Goal: Task Accomplishment & Management: Manage account settings

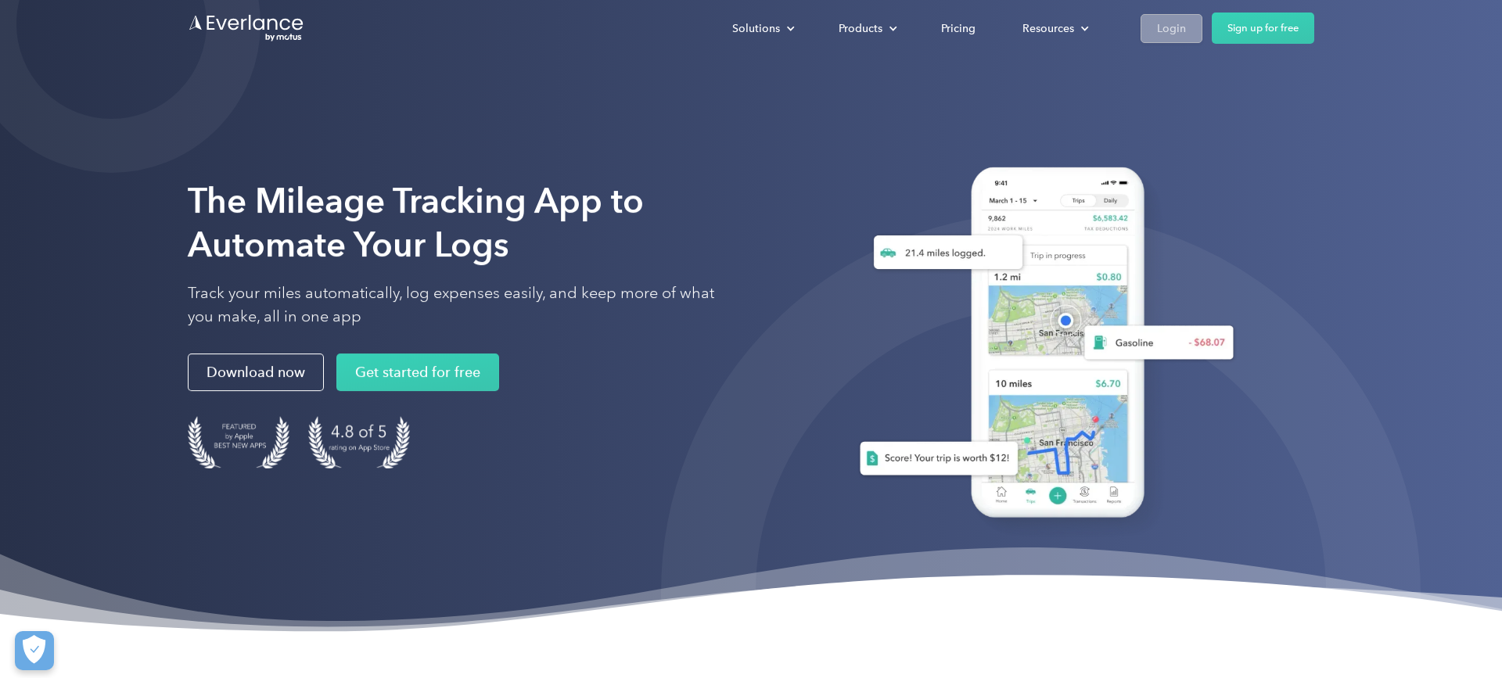
click at [1155, 29] on link "Login" at bounding box center [1172, 28] width 62 height 29
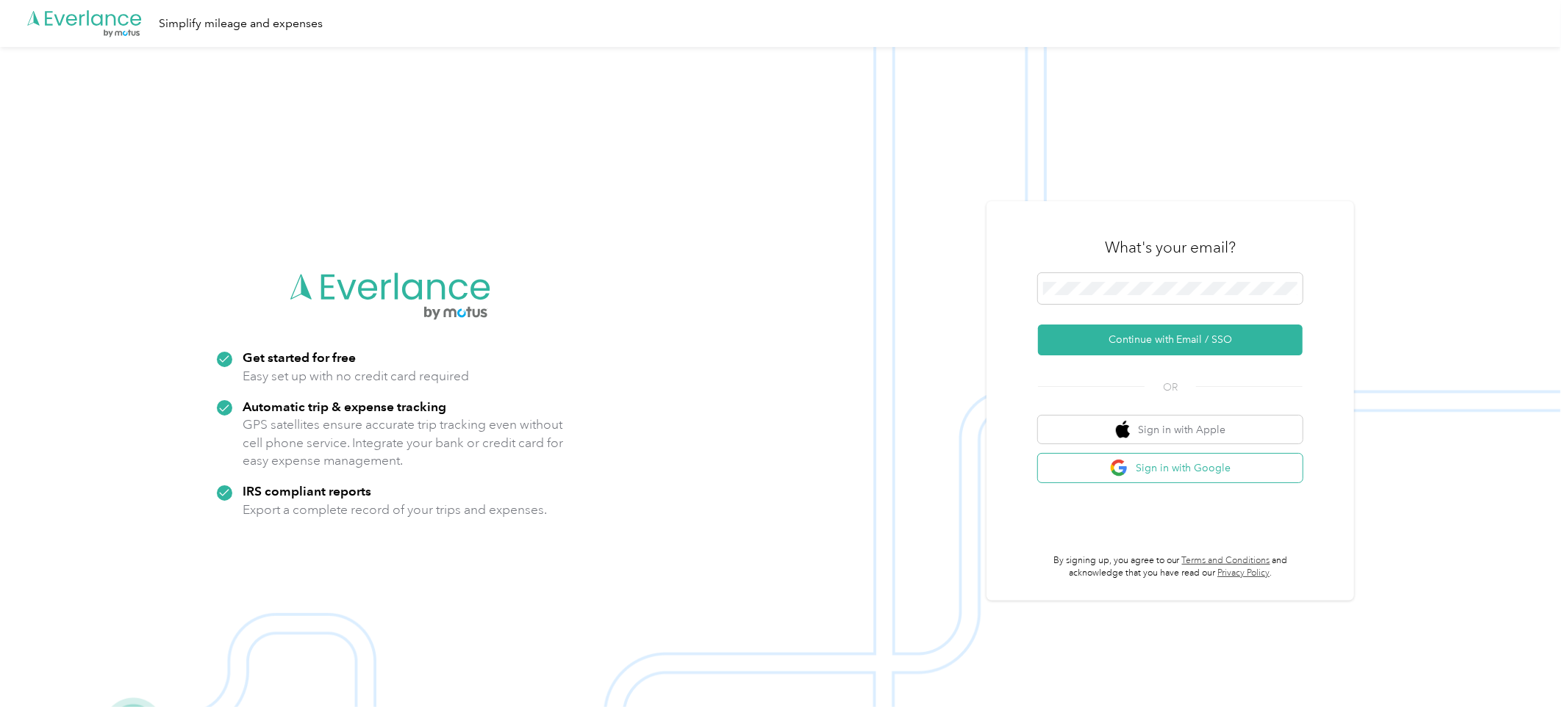
click at [1140, 473] on button "Sign in with Google" at bounding box center [1171, 469] width 265 height 29
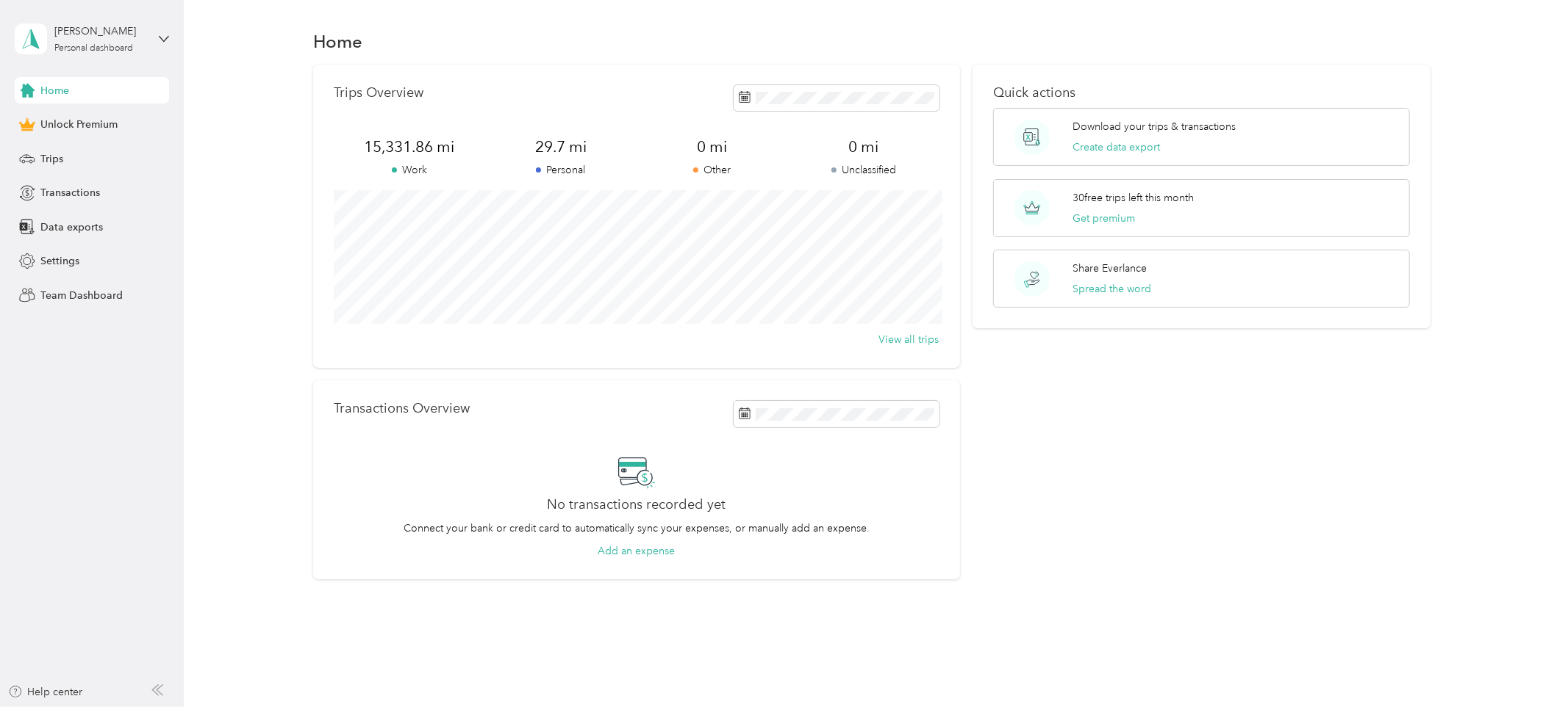
click at [57, 85] on span "Home" at bounding box center [54, 90] width 29 height 15
click at [53, 83] on span "Home" at bounding box center [54, 90] width 29 height 15
click at [45, 159] on span "Trips" at bounding box center [52, 159] width 23 height 15
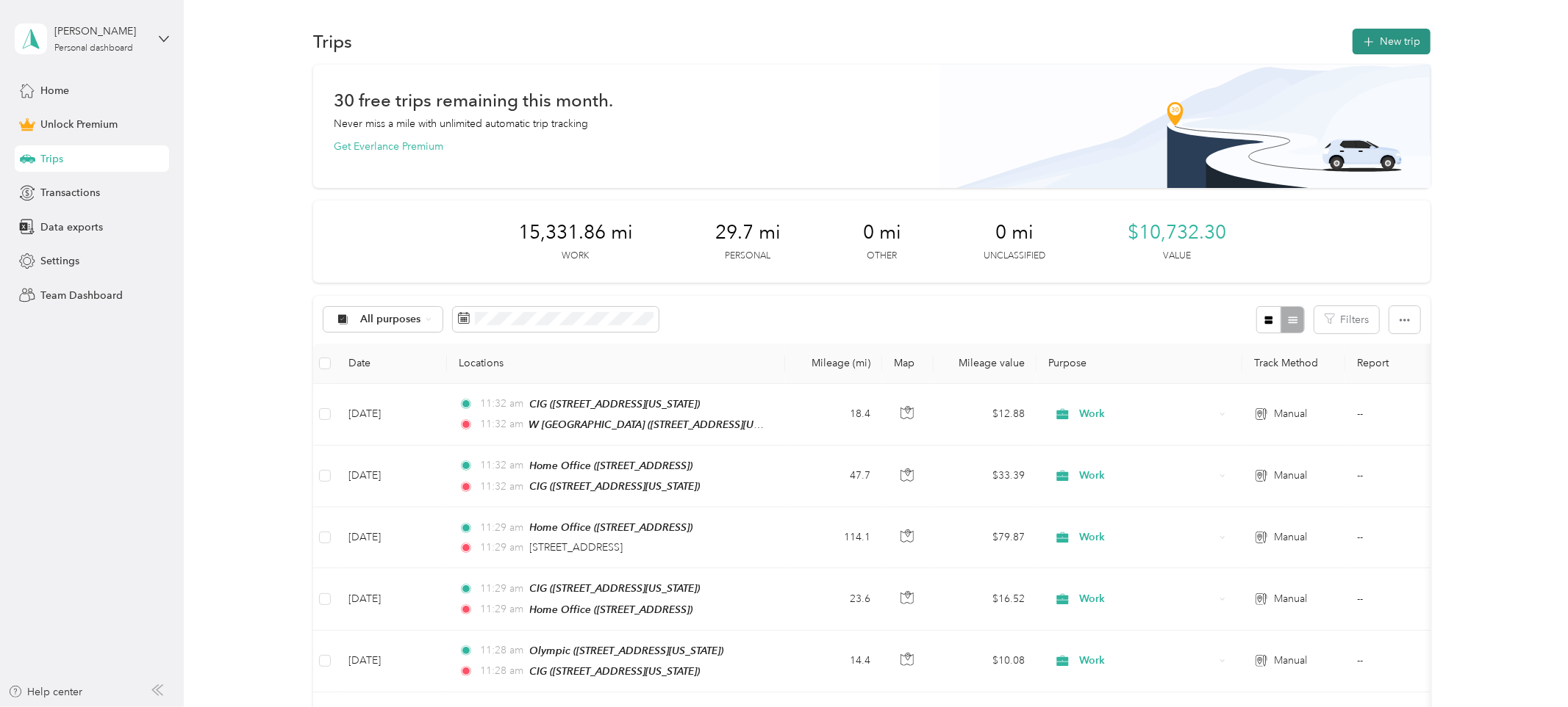
click at [1374, 44] on icon "button" at bounding box center [1369, 42] width 17 height 17
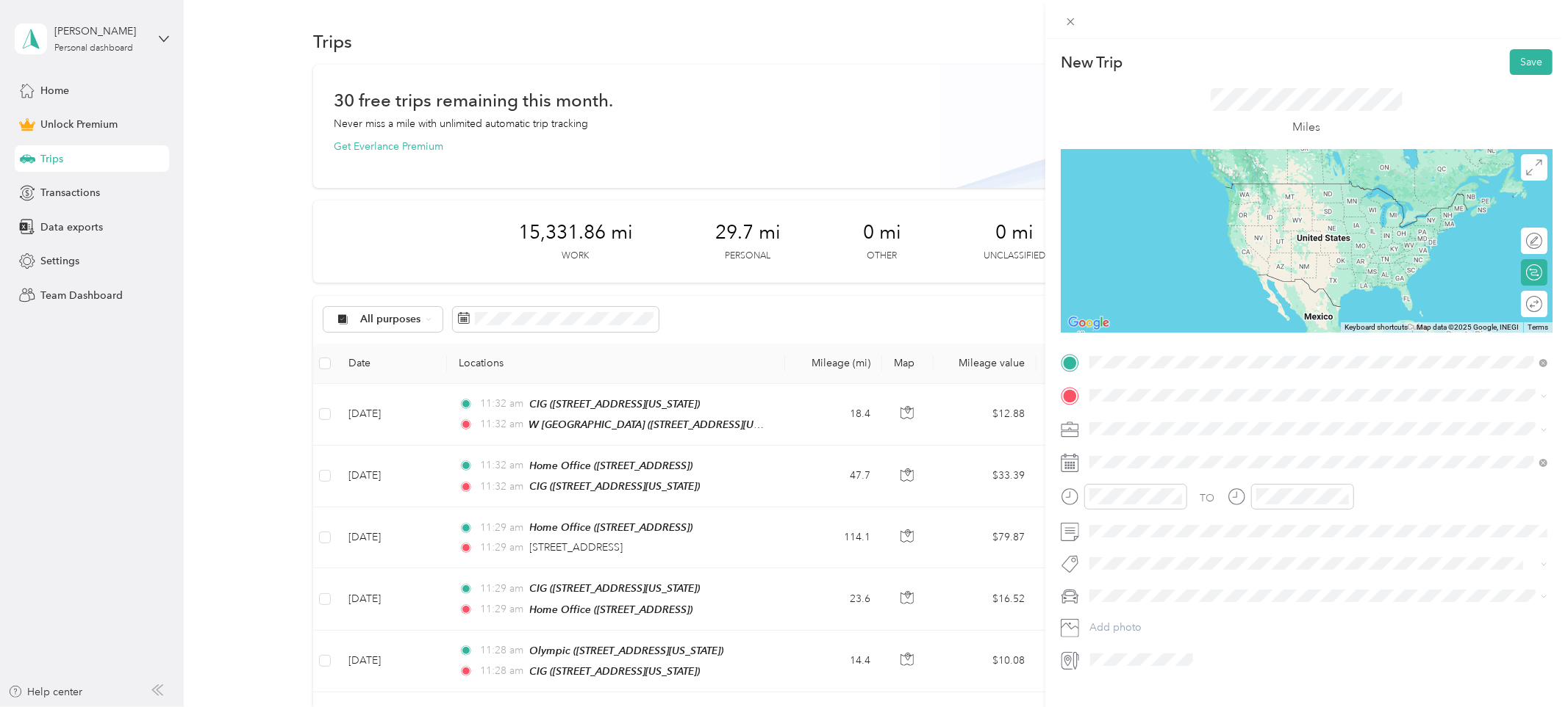
click at [1118, 414] on strong "Home Office" at bounding box center [1148, 421] width 62 height 13
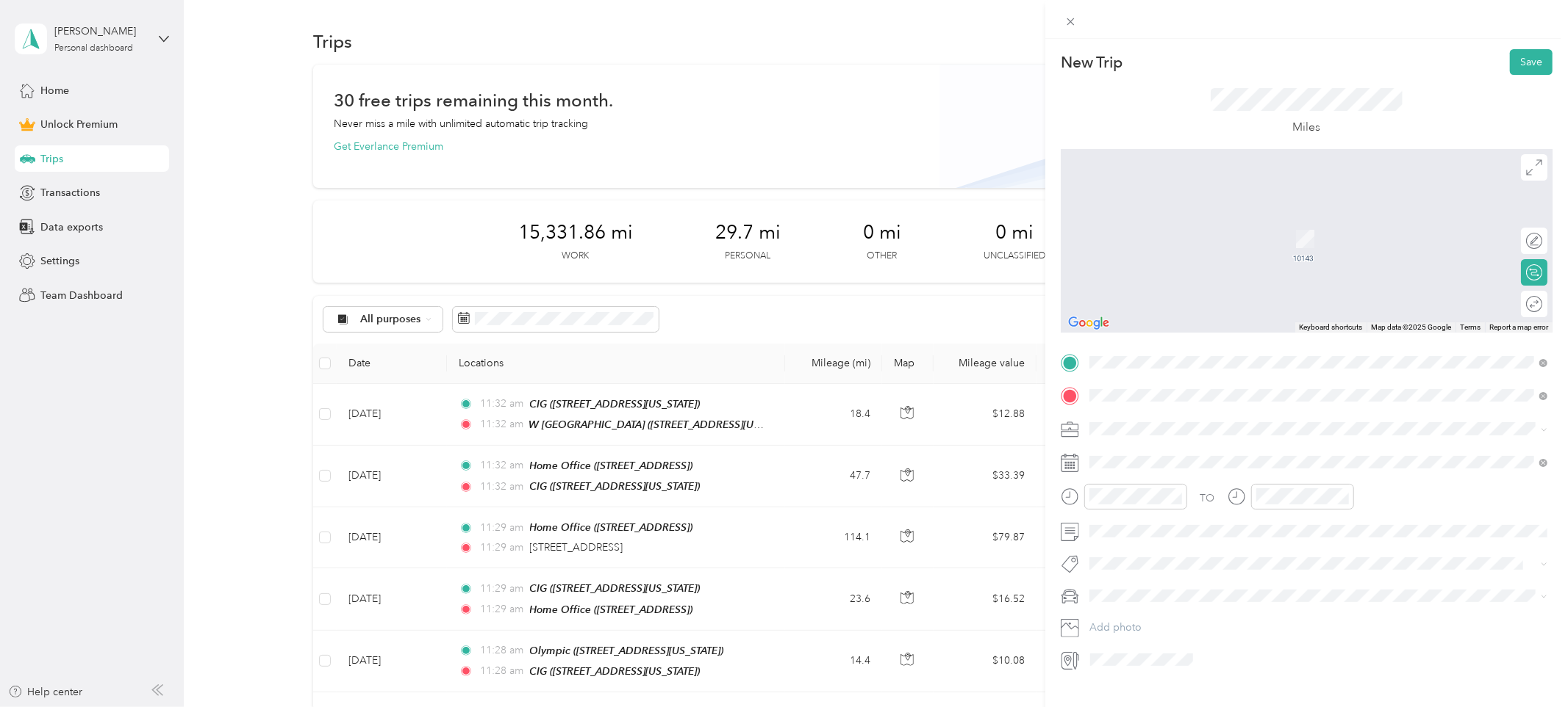
click at [1160, 455] on span "[STREET_ADDRESS][PERSON_NAME][US_STATE]" at bounding box center [1231, 449] width 228 height 13
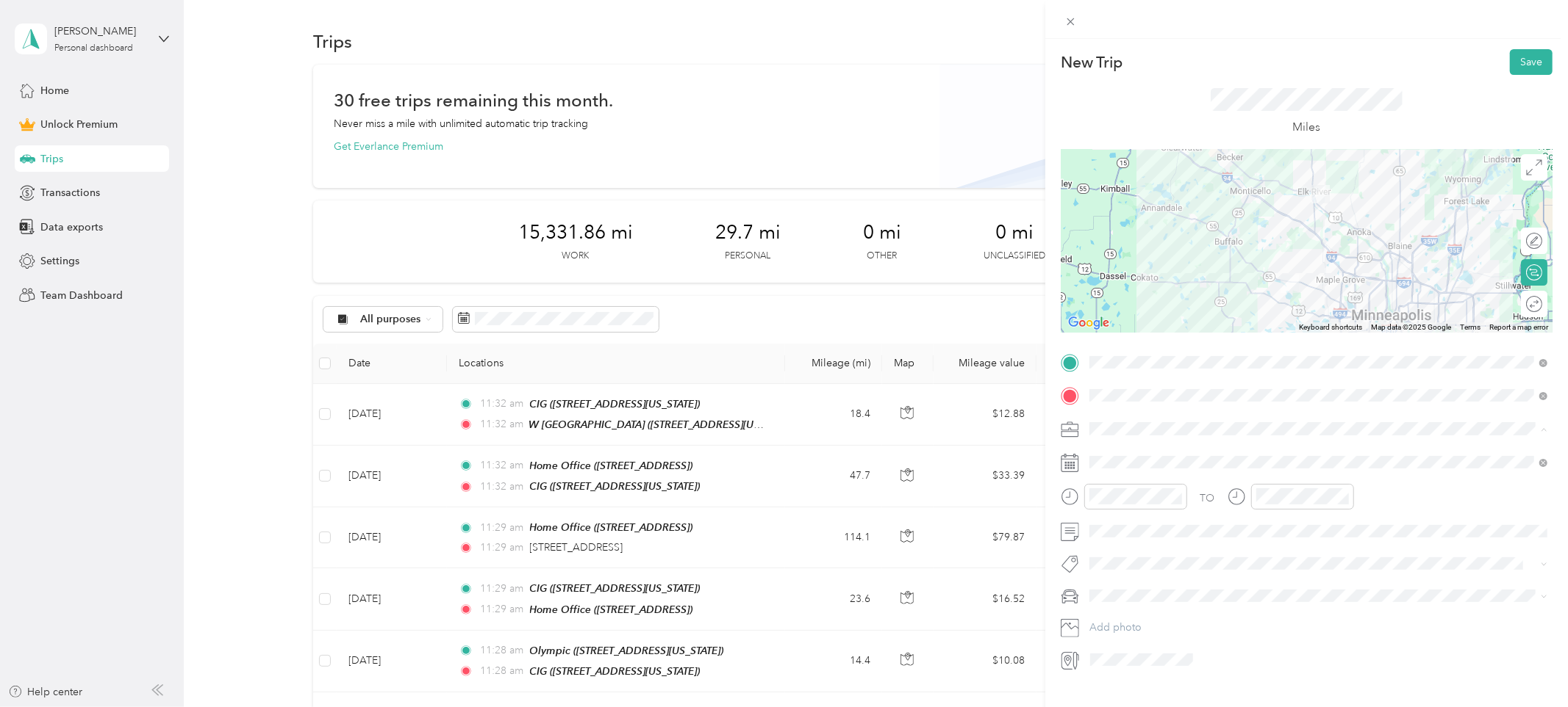
click at [1106, 450] on span "Work" at bounding box center [1107, 454] width 25 height 12
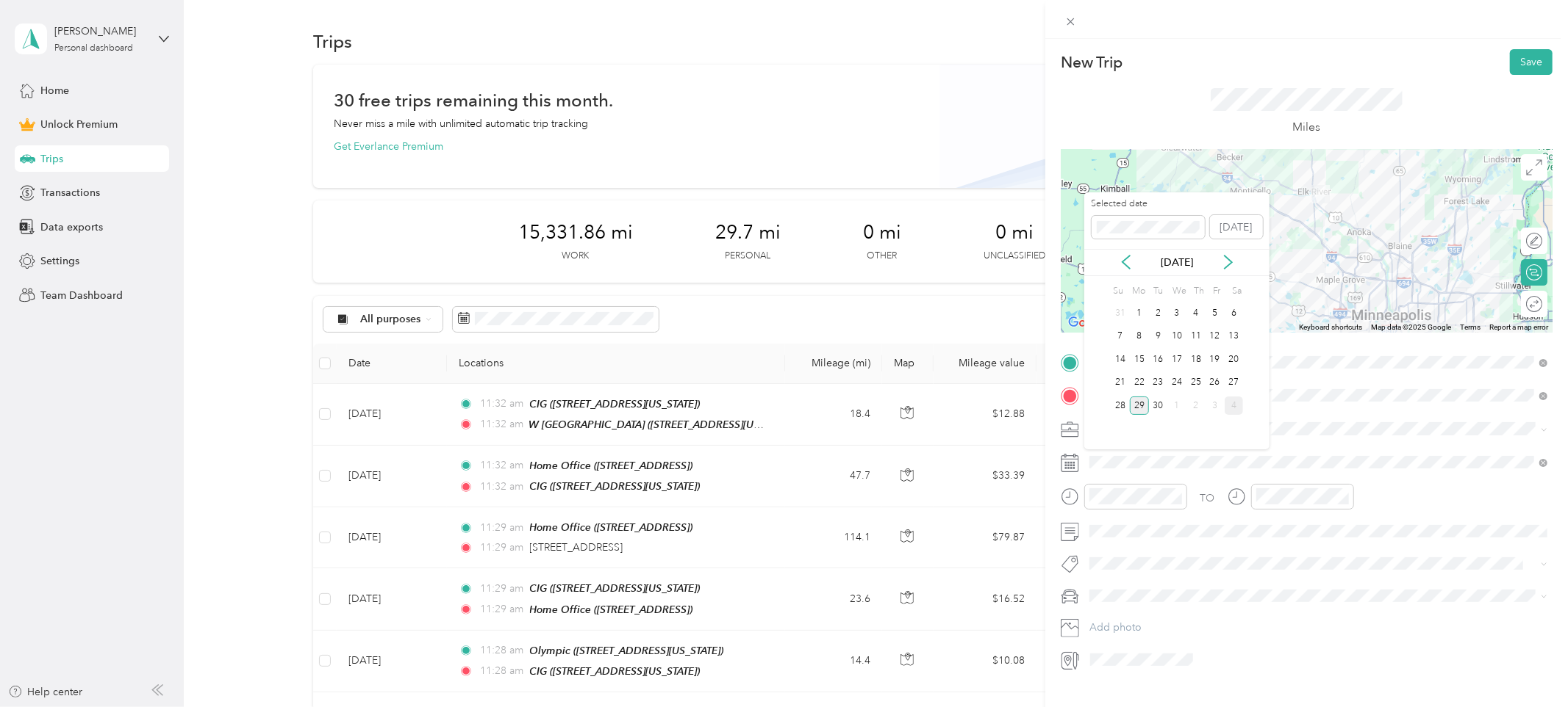
click at [1233, 406] on div "4" at bounding box center [1234, 407] width 19 height 19
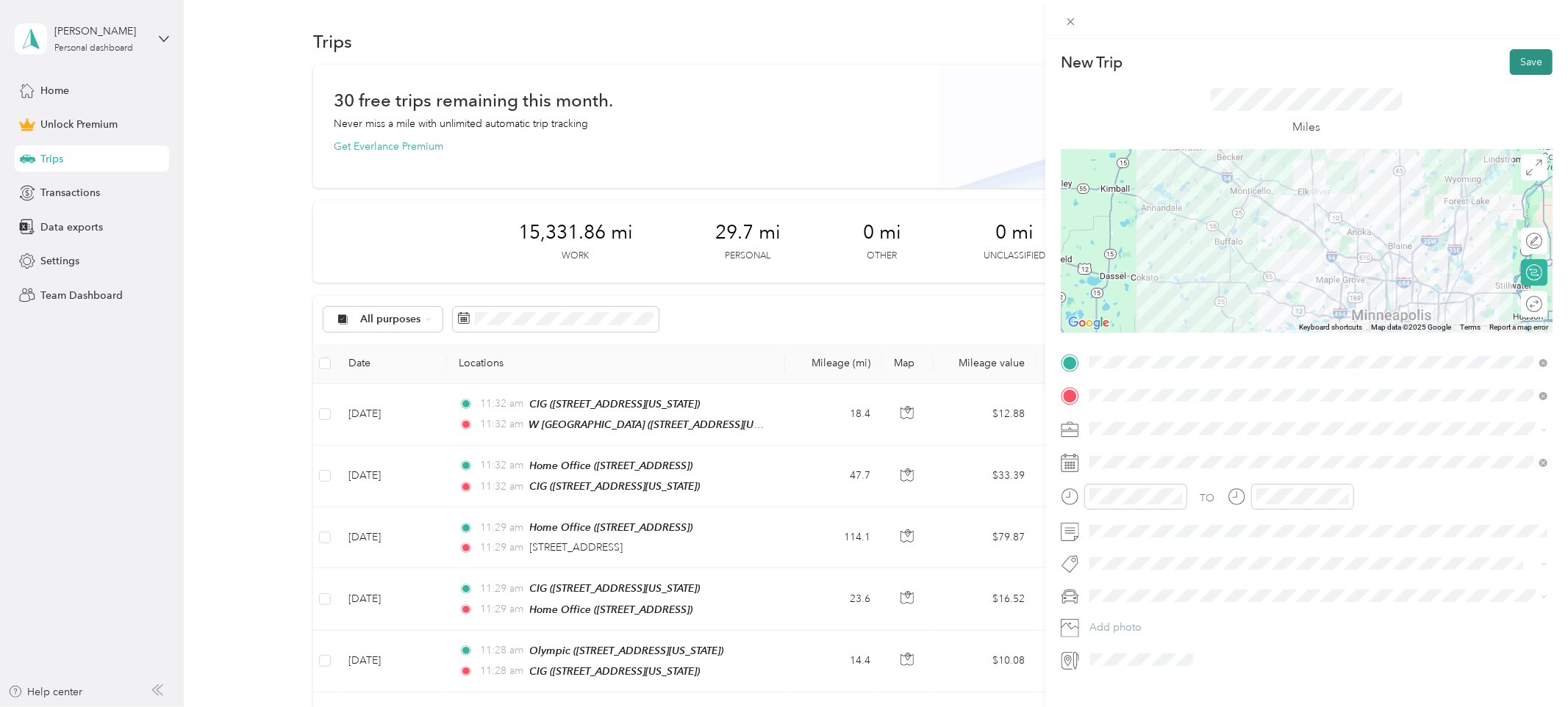
click at [1539, 62] on button "Save" at bounding box center [1530, 61] width 42 height 25
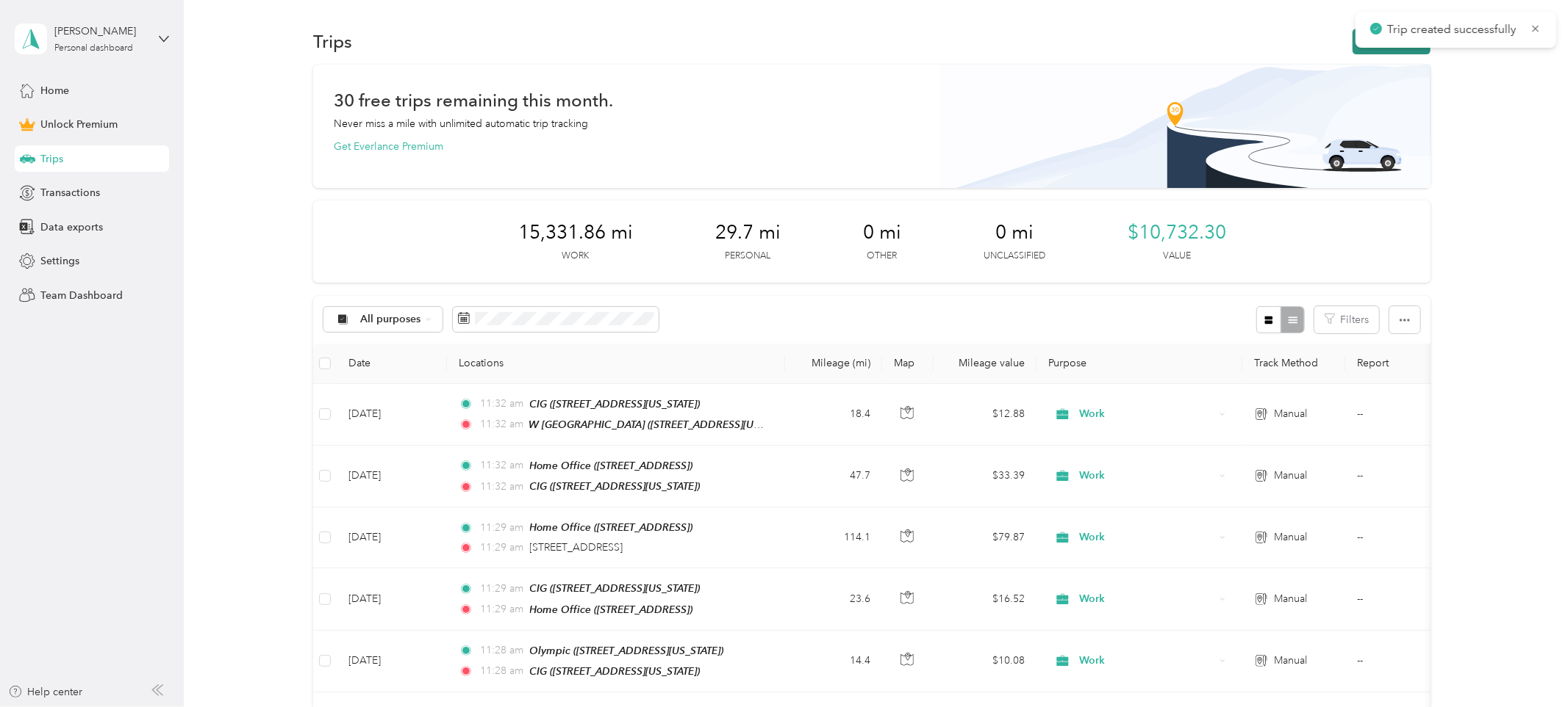
click at [1393, 50] on button "New trip" at bounding box center [1391, 41] width 78 height 25
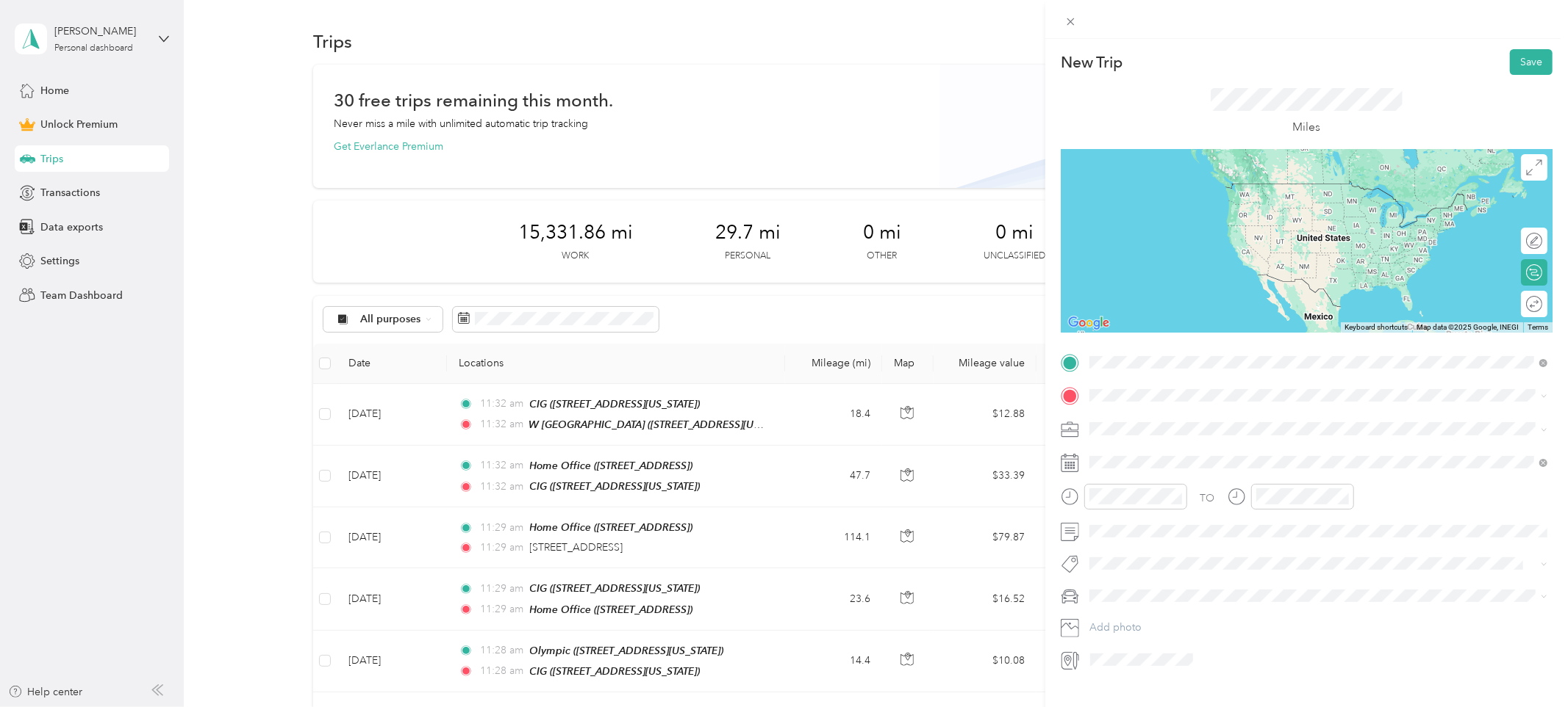
click at [1184, 420] on span "[STREET_ADDRESS][PERSON_NAME][US_STATE]" at bounding box center [1231, 416] width 228 height 13
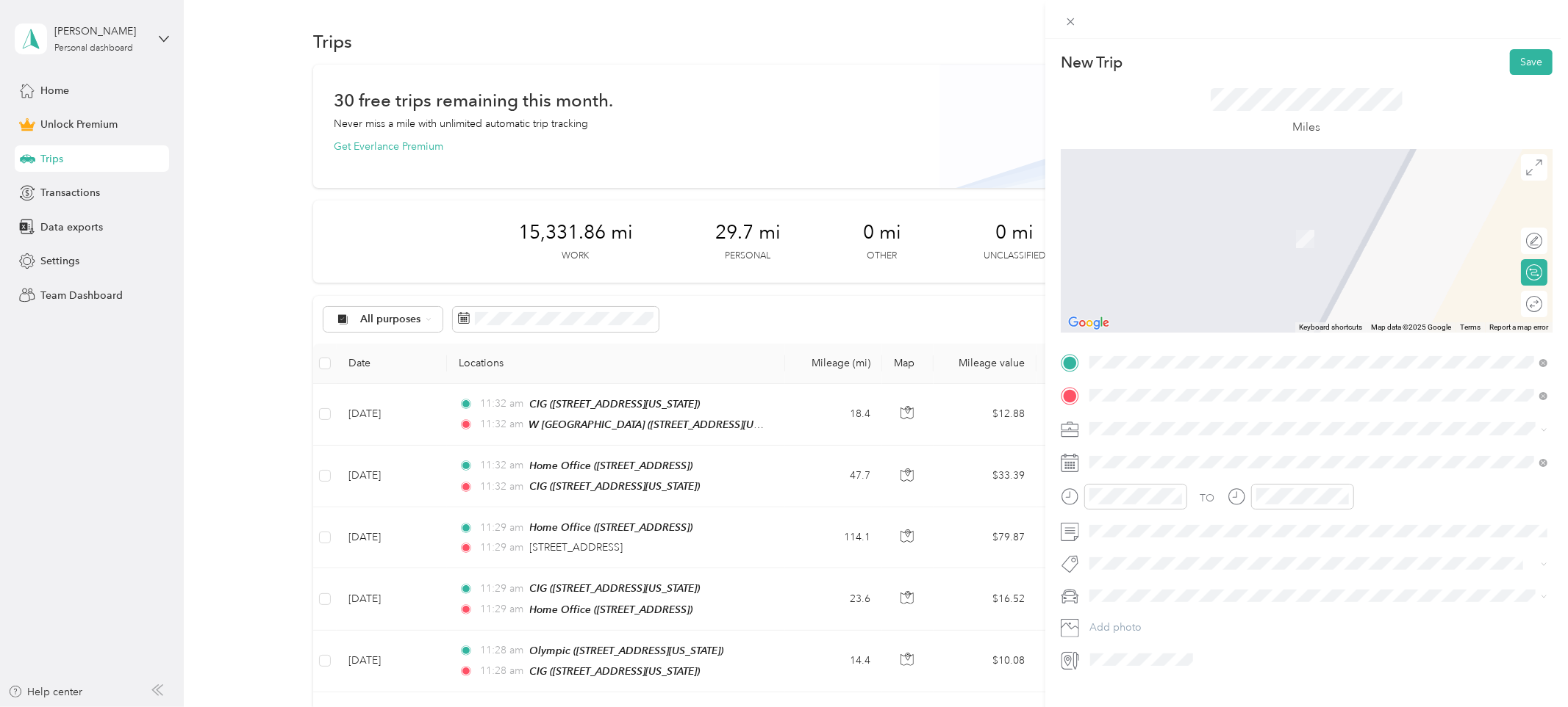
click at [1177, 453] on div "[PERSON_NAME]" at bounding box center [1329, 454] width 426 height 13
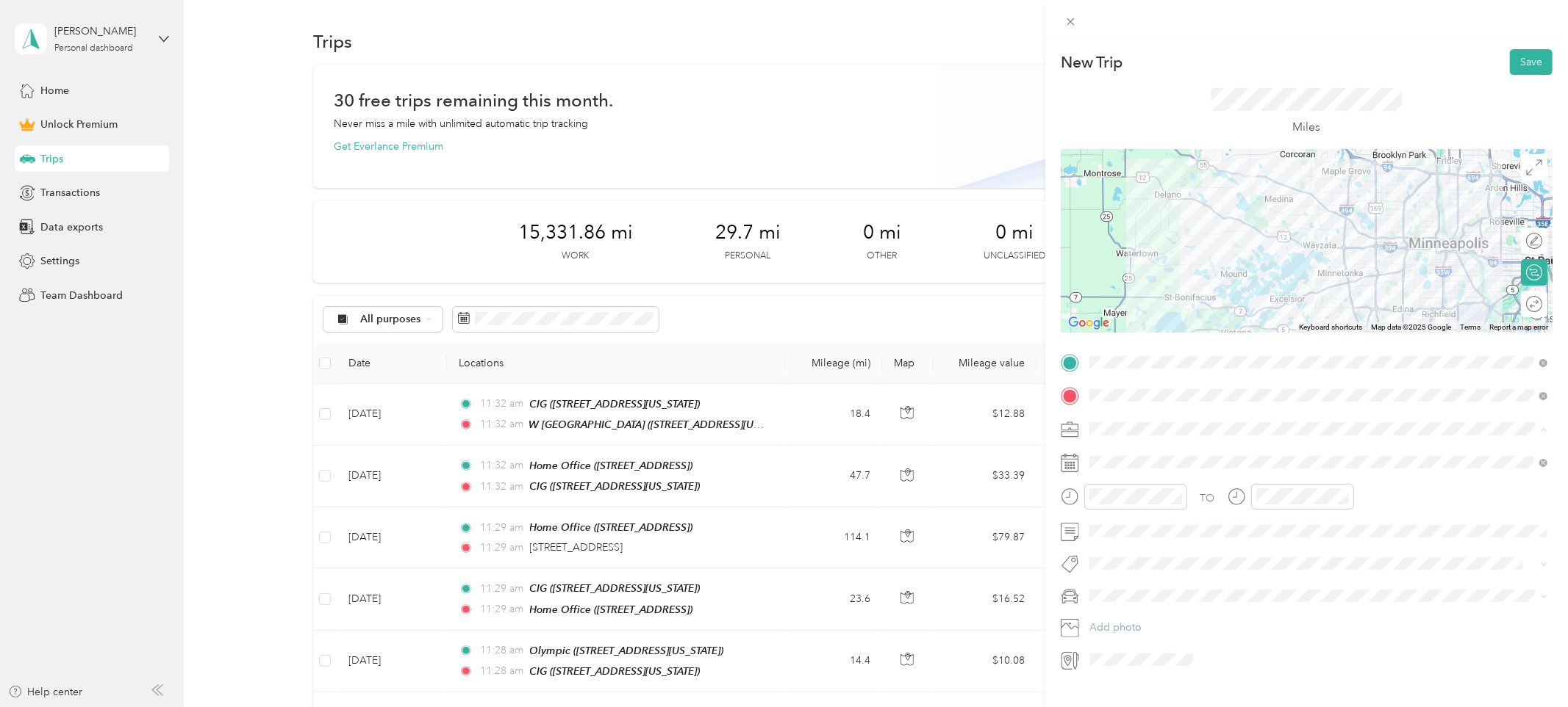
click at [1105, 449] on span "Work" at bounding box center [1107, 454] width 25 height 12
click at [1105, 469] on span at bounding box center [1318, 462] width 468 height 23
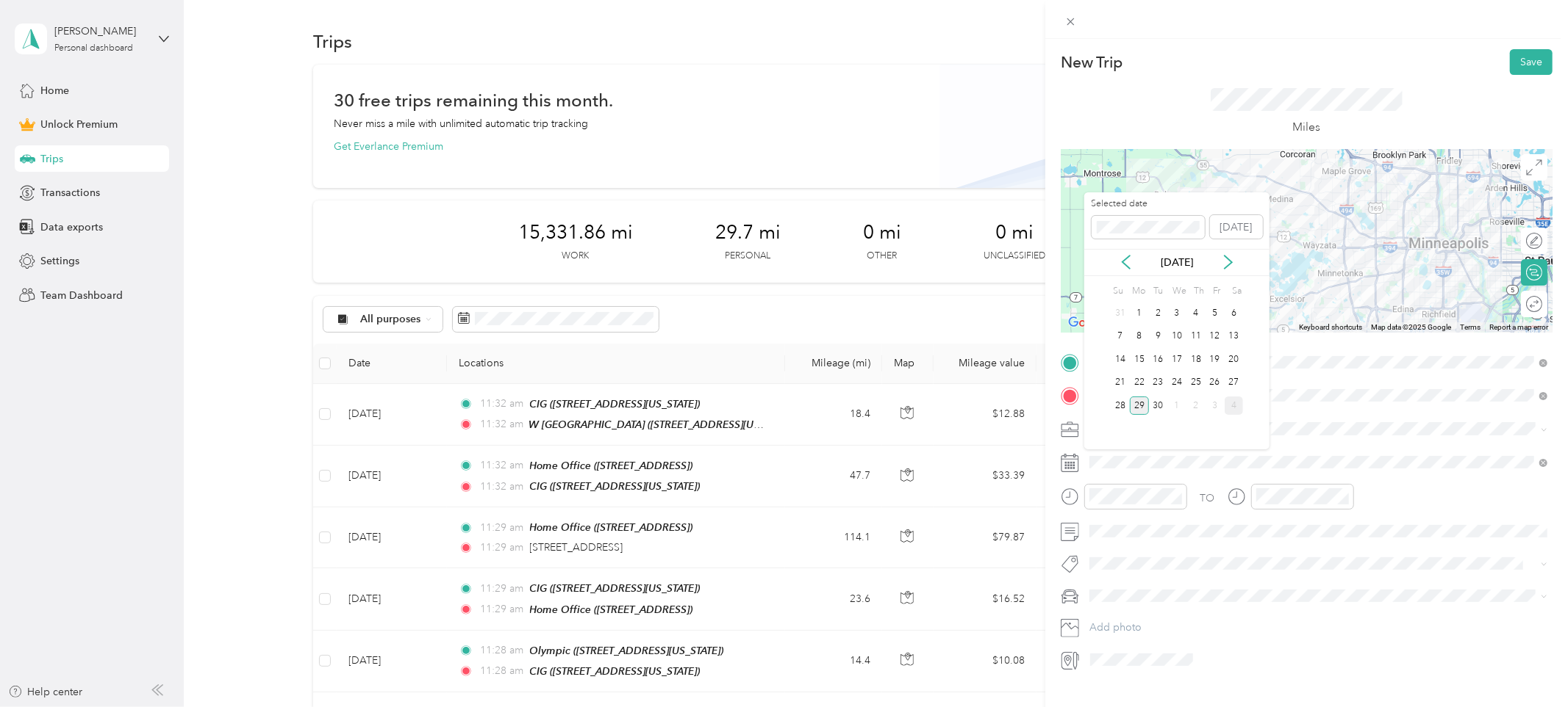
click at [1235, 407] on div "4" at bounding box center [1234, 407] width 19 height 19
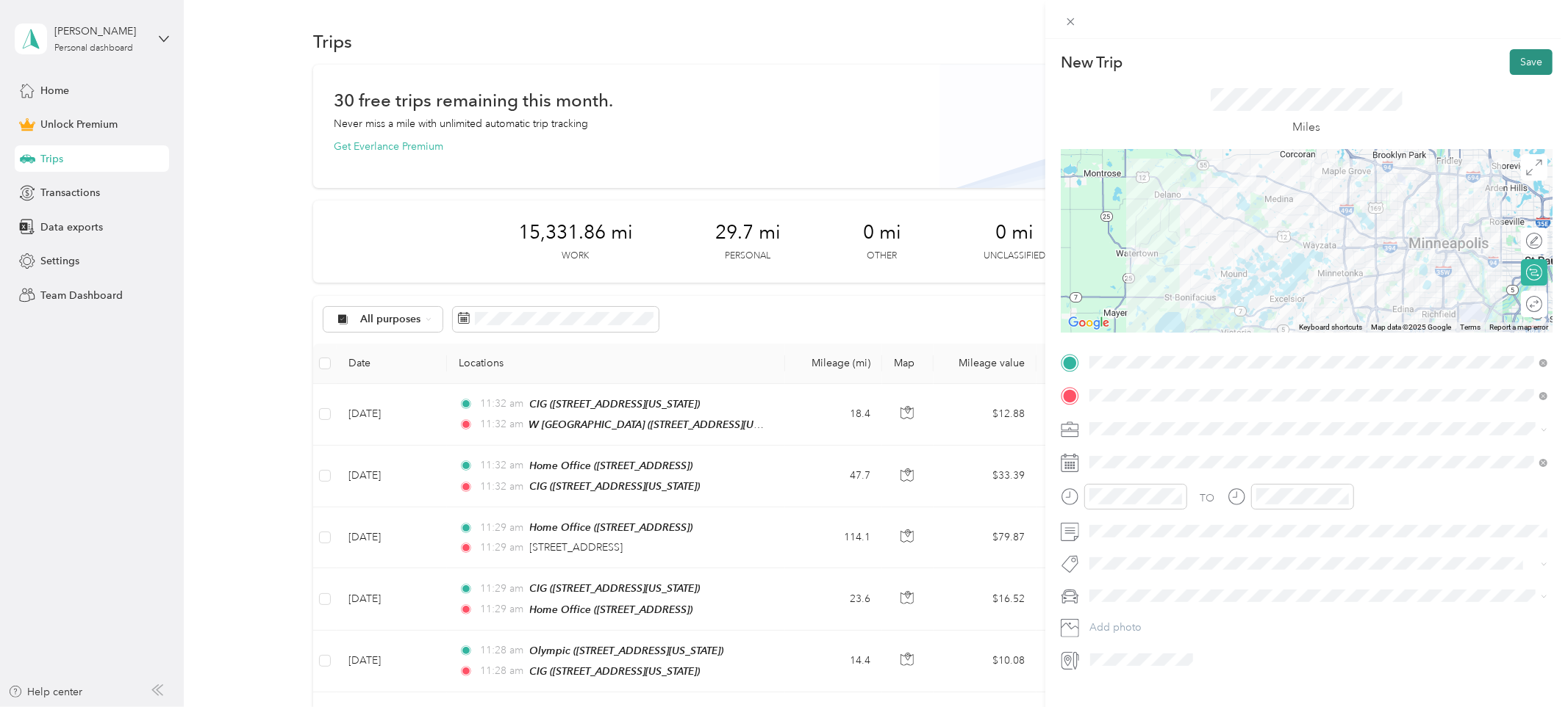
click at [1529, 64] on button "Save" at bounding box center [1530, 61] width 42 height 25
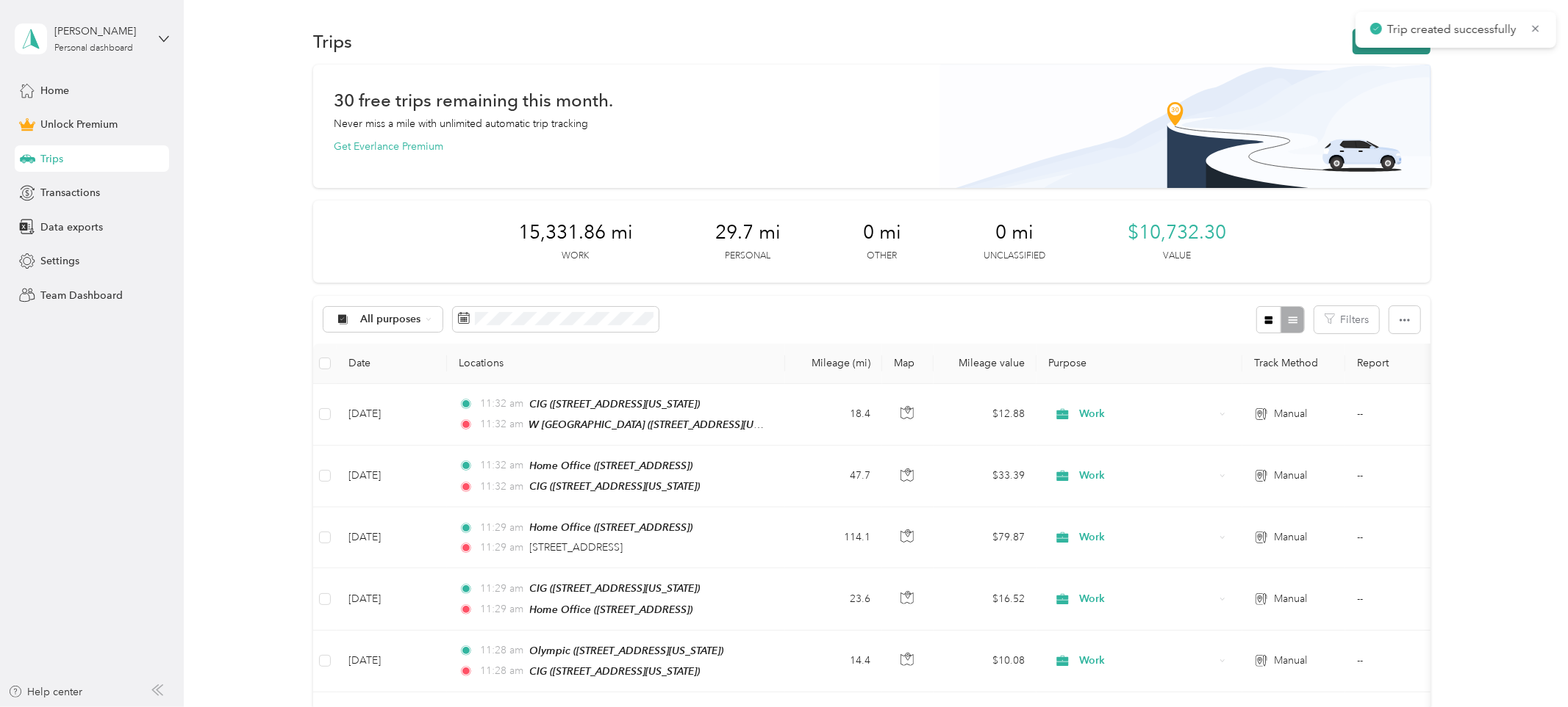
click at [1407, 48] on button "New trip" at bounding box center [1391, 41] width 78 height 25
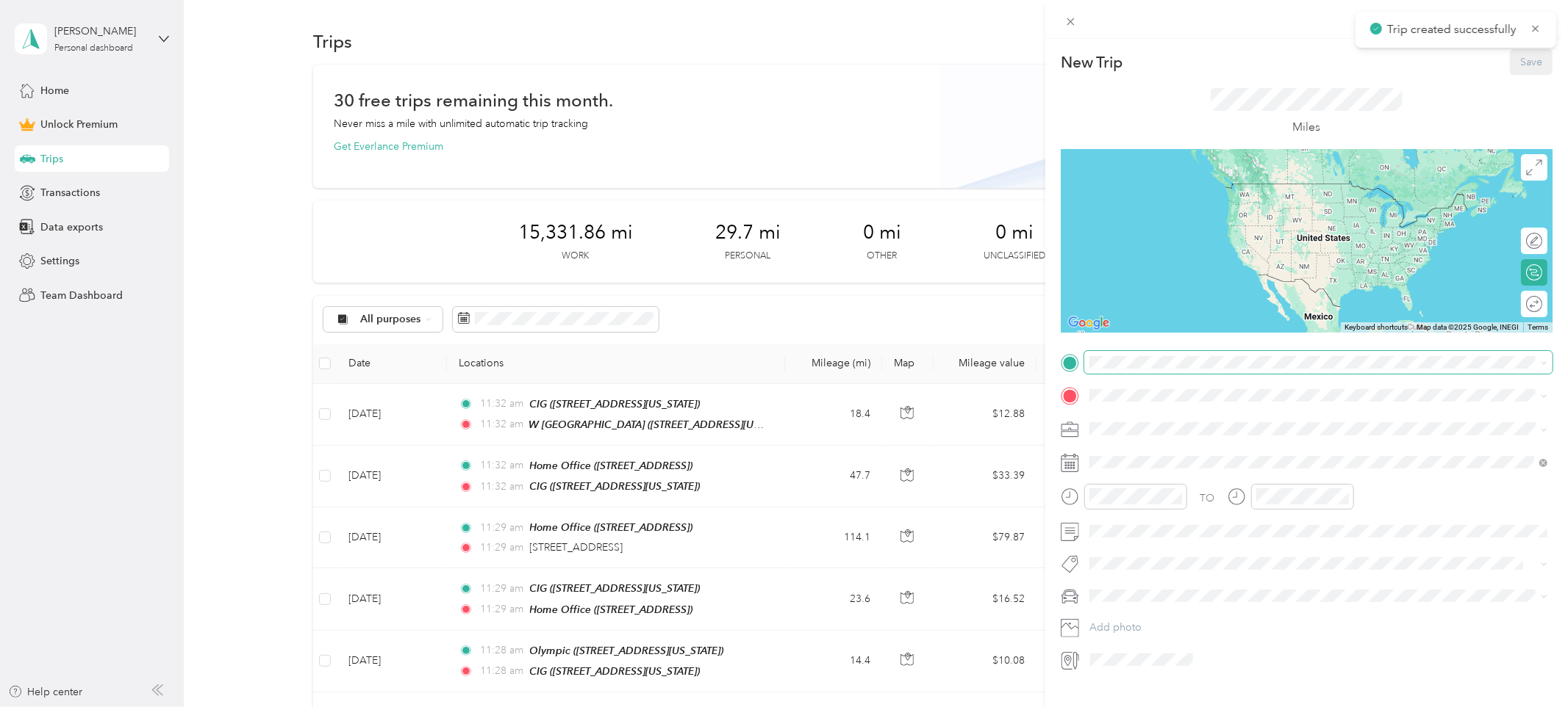
click at [1107, 369] on span at bounding box center [1318, 362] width 468 height 23
click at [1141, 431] on span "[STREET_ADDRESS][PERSON_NAME][PERSON_NAME], [GEOGRAPHIC_DATA], [GEOGRAPHIC_DATA…" at bounding box center [1302, 445] width 371 height 28
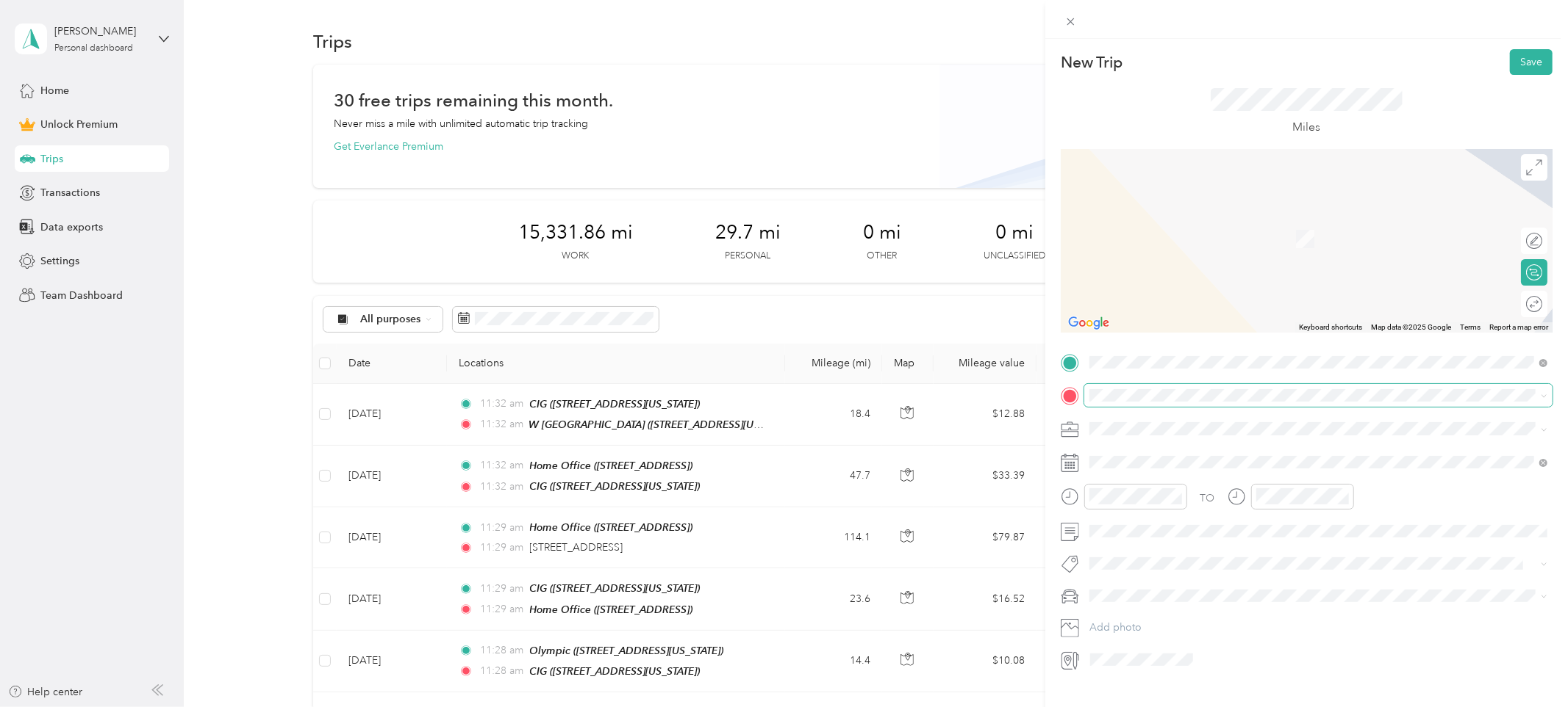
click at [1126, 403] on span at bounding box center [1318, 395] width 468 height 23
click at [1138, 444] on span "[STREET_ADDRESS][PERSON_NAME][PERSON_NAME][US_STATE]" at bounding box center [1272, 449] width 310 height 13
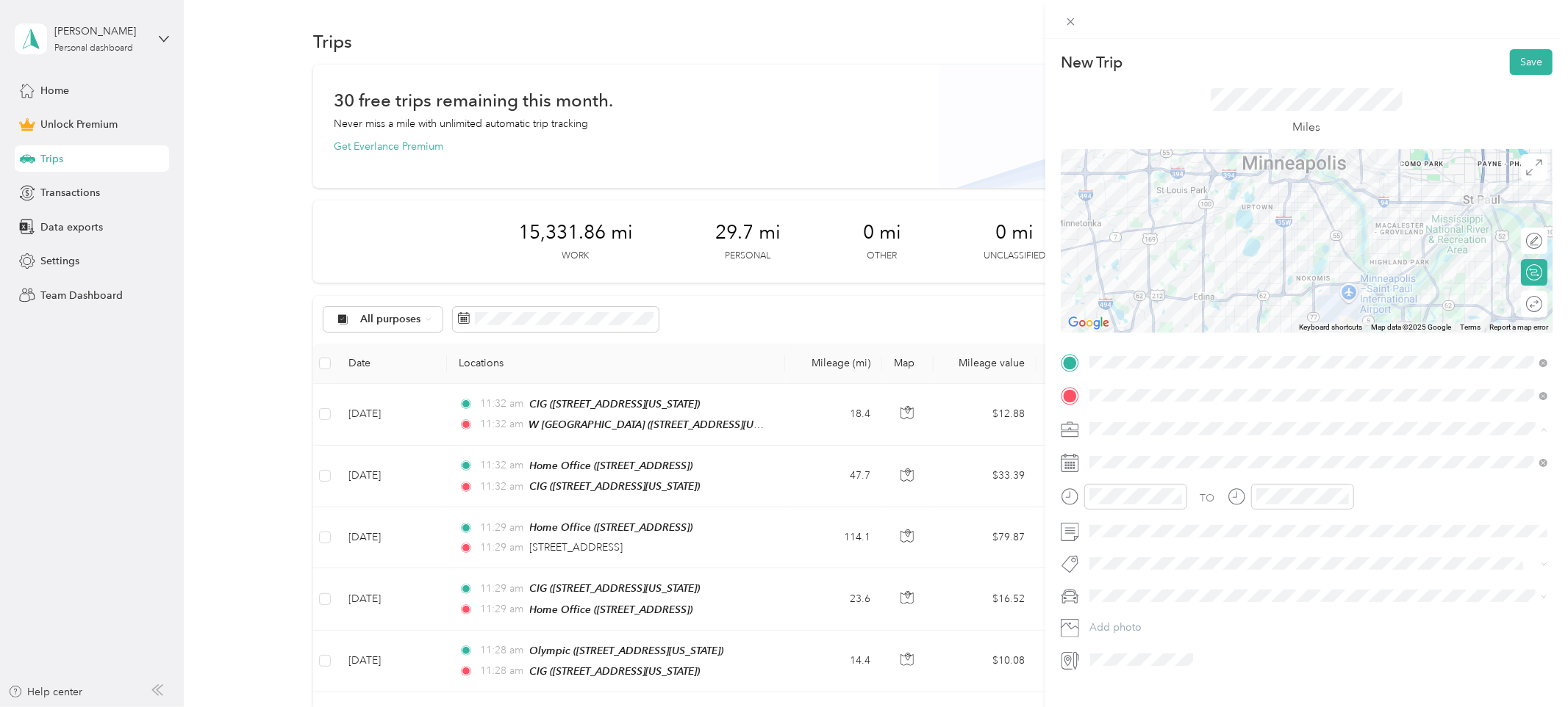
click at [1113, 450] on span "Work" at bounding box center [1107, 454] width 25 height 12
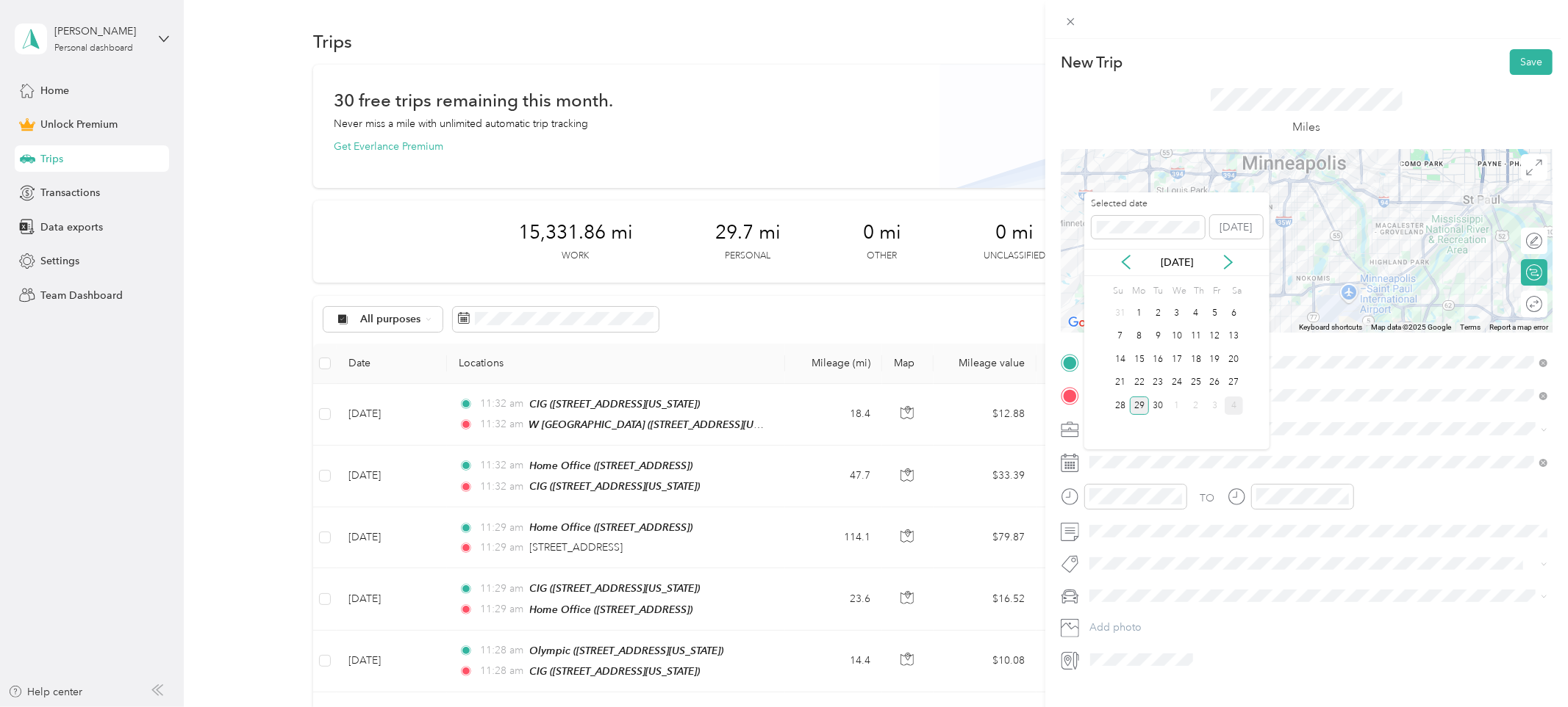
click at [1234, 410] on div "4" at bounding box center [1234, 406] width 19 height 23
click at [1233, 406] on div "4" at bounding box center [1234, 407] width 19 height 19
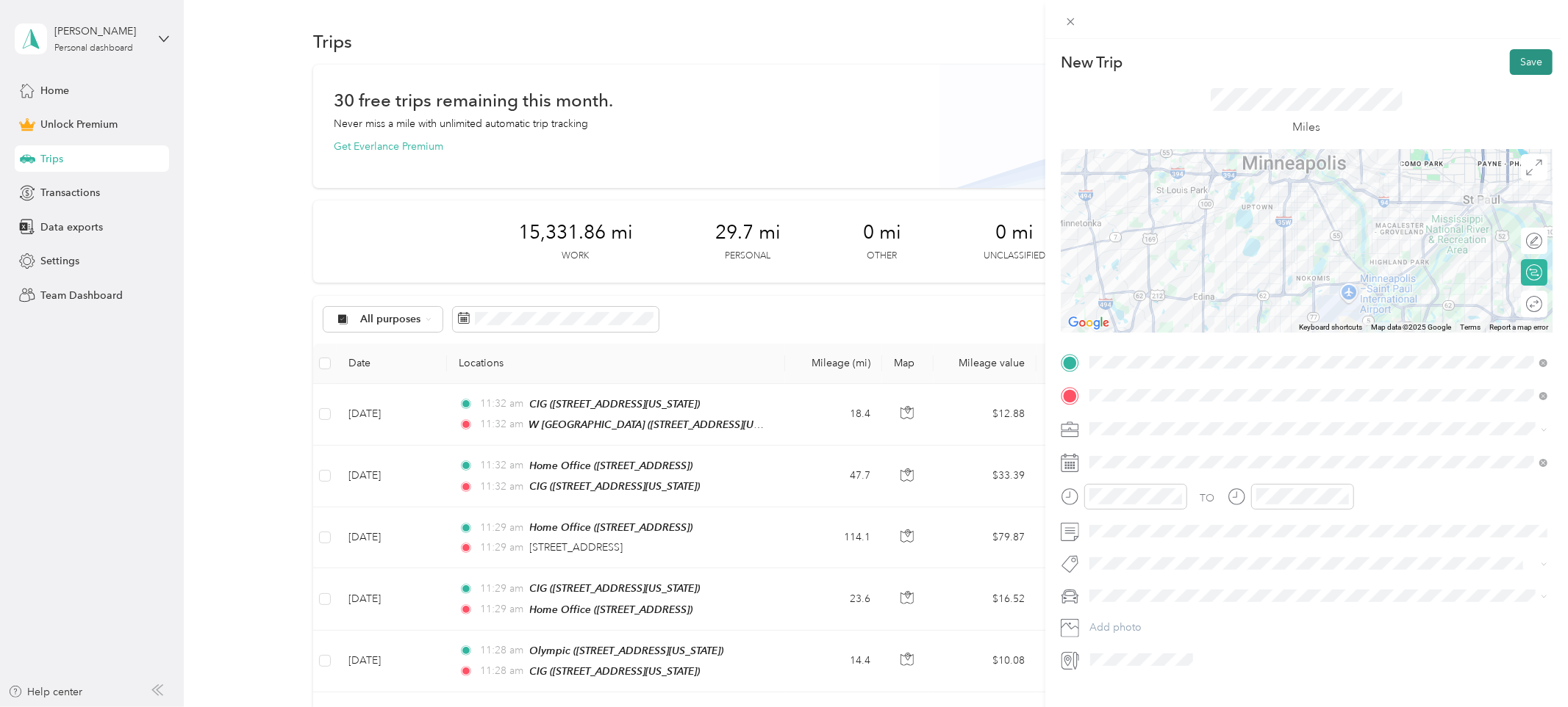
click at [1534, 61] on button "Save" at bounding box center [1530, 61] width 42 height 25
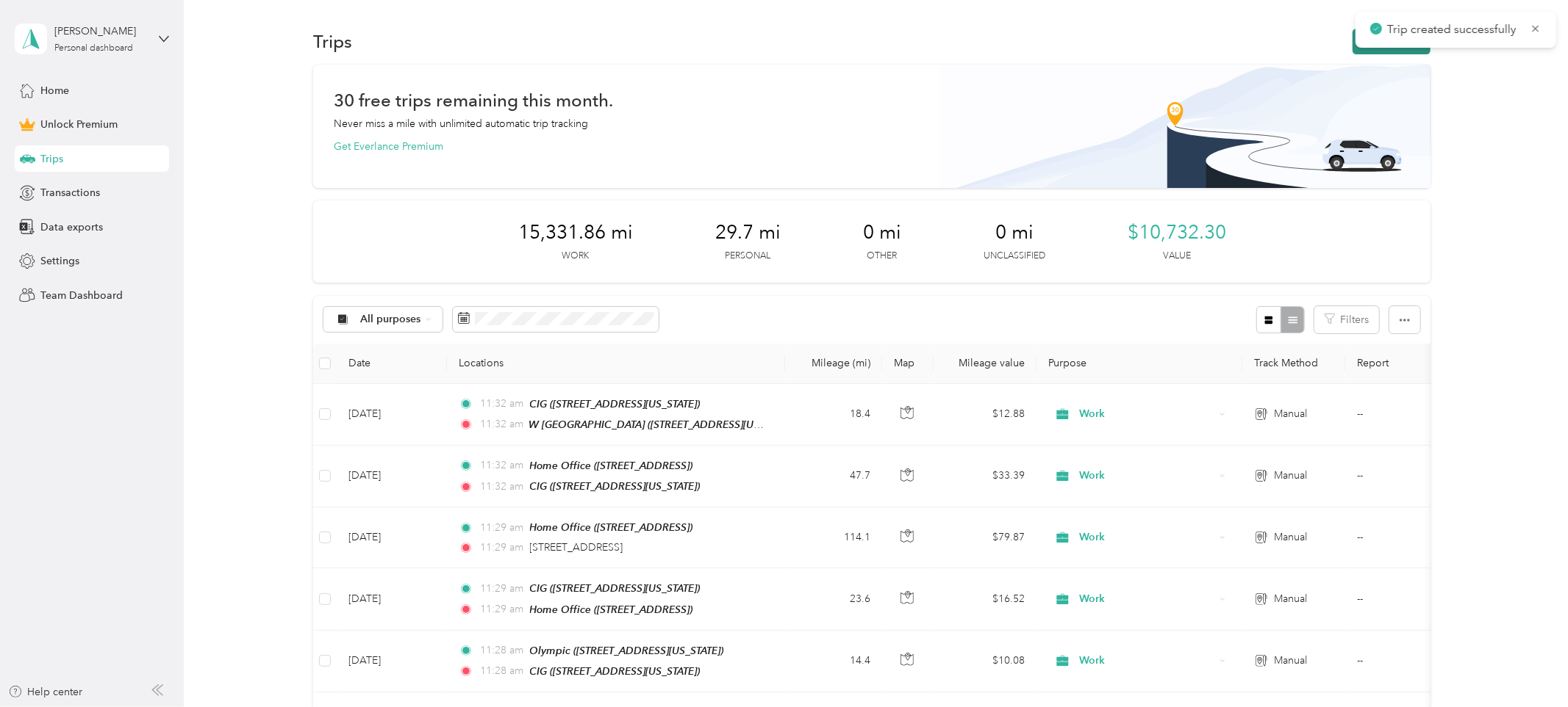
click at [1389, 52] on button "New trip" at bounding box center [1391, 41] width 78 height 25
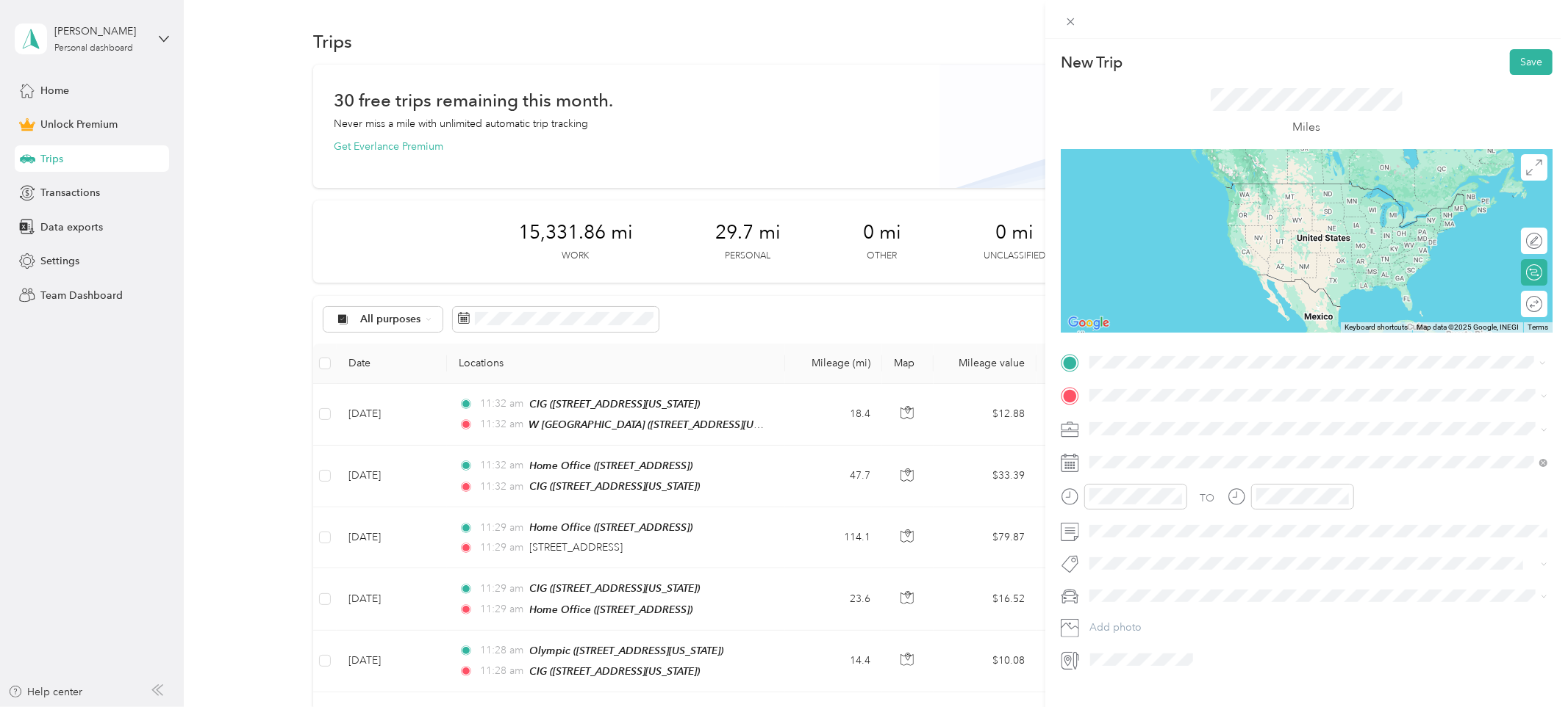
click at [1127, 417] on span "[STREET_ADDRESS][PERSON_NAME][PERSON_NAME][US_STATE]" at bounding box center [1272, 416] width 310 height 13
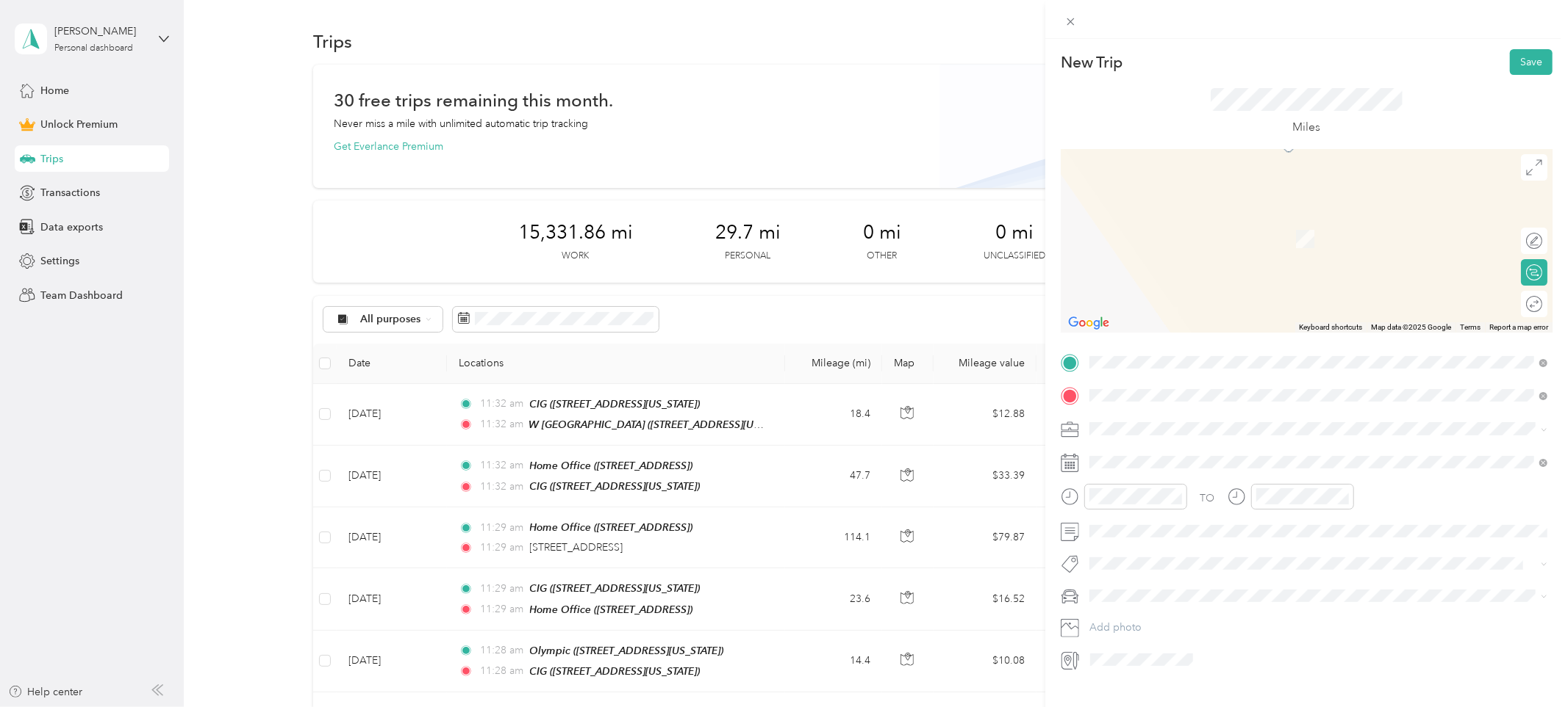
click at [1132, 449] on strong "[PERSON_NAME]" at bounding box center [1160, 454] width 86 height 13
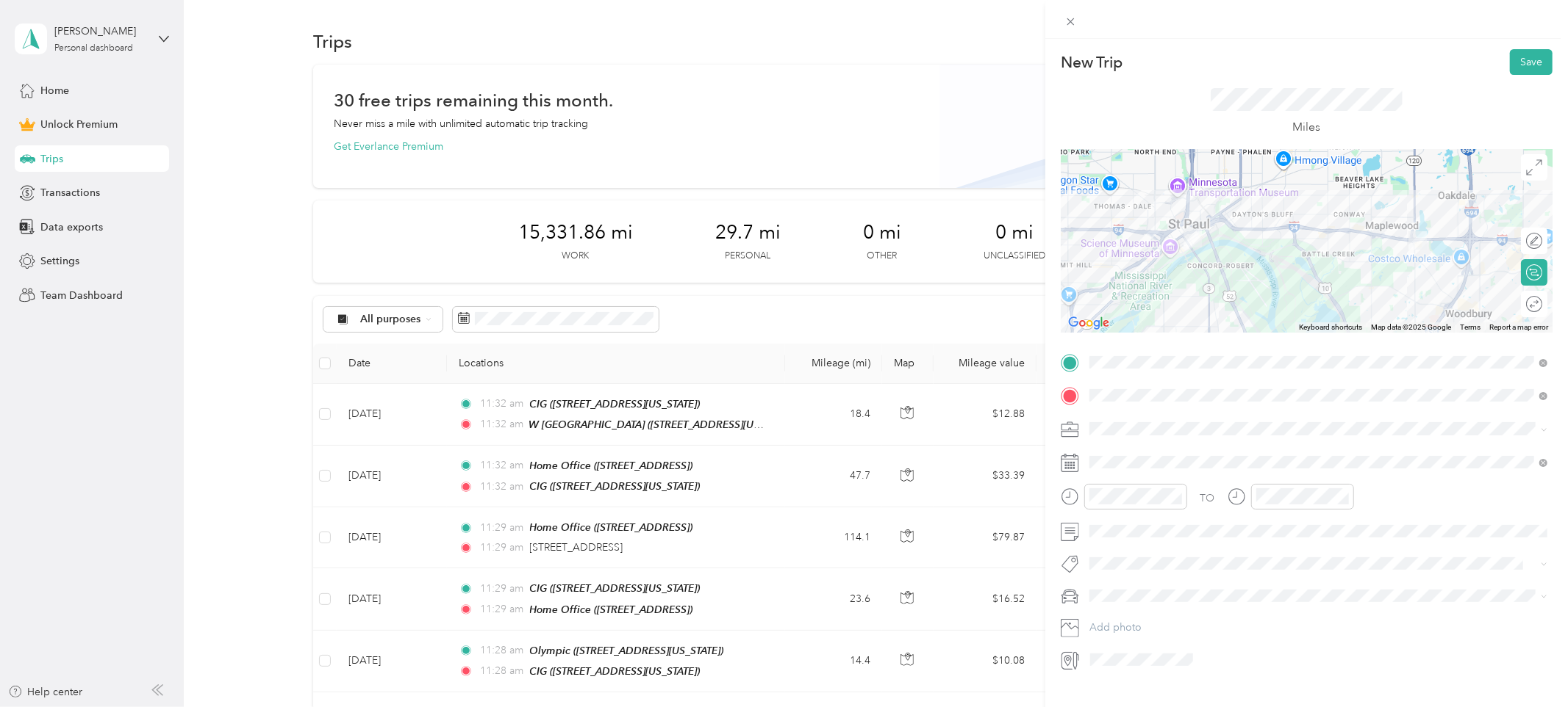
click at [1126, 438] on span at bounding box center [1318, 428] width 468 height 23
click at [1131, 454] on div "Work" at bounding box center [1318, 455] width 448 height 15
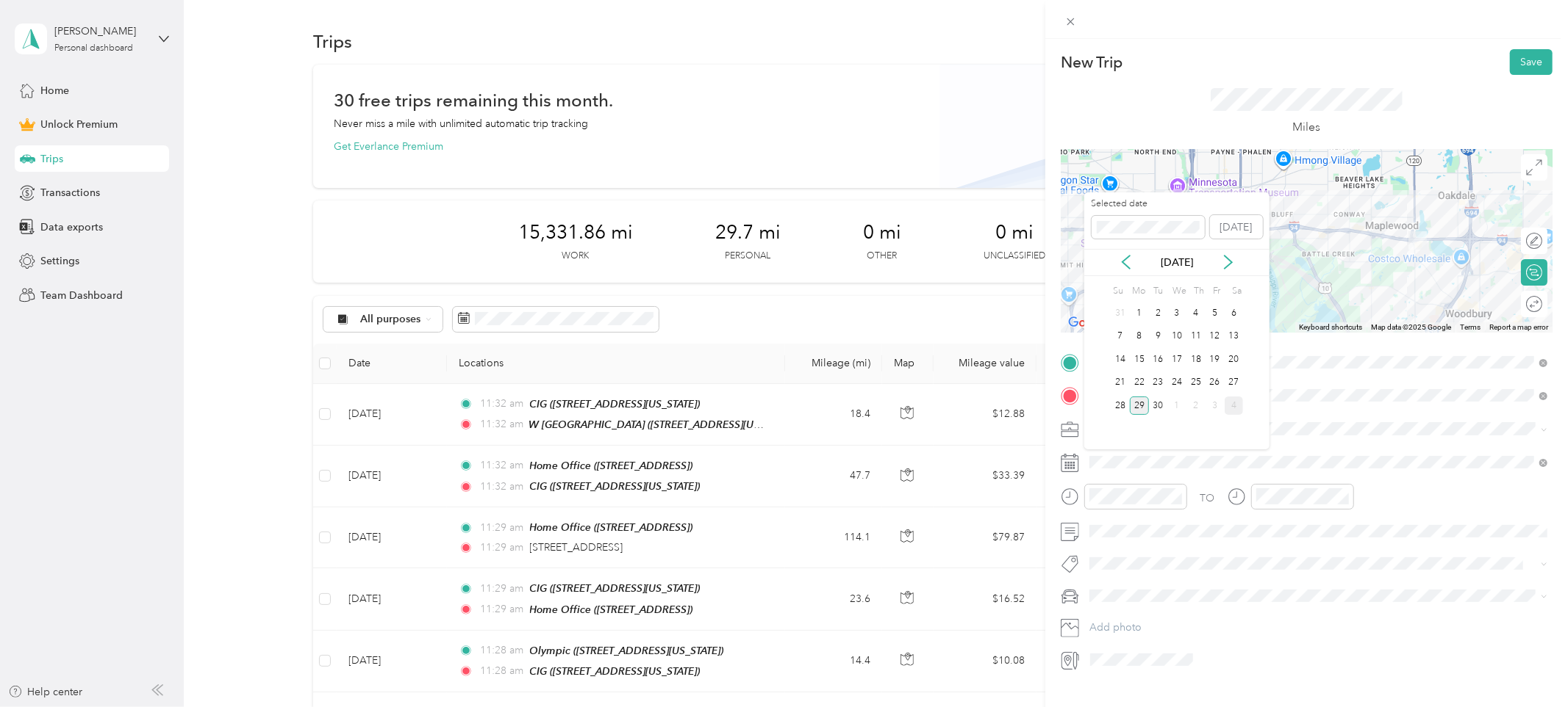
click at [1234, 407] on div "4" at bounding box center [1234, 407] width 19 height 19
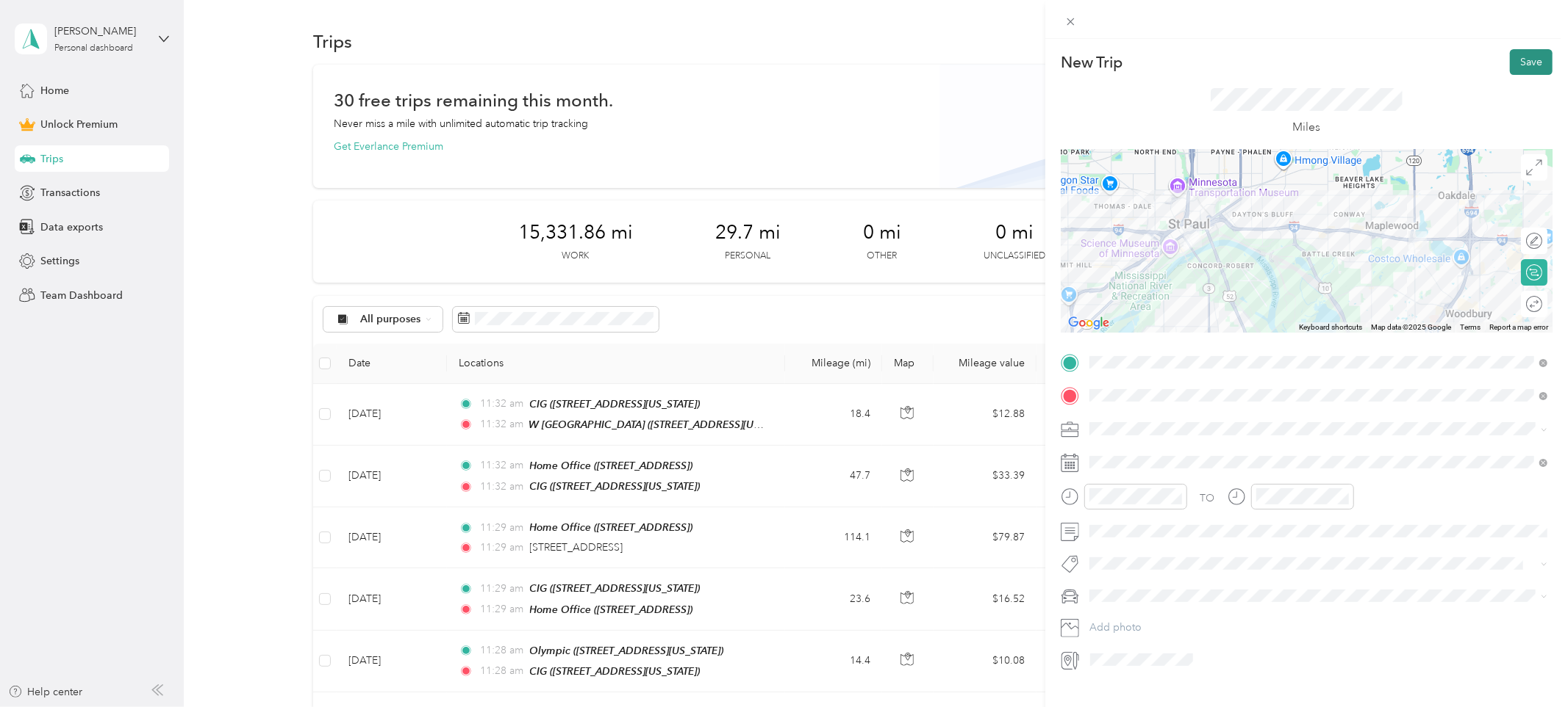
click at [1528, 54] on button "Save" at bounding box center [1530, 61] width 42 height 25
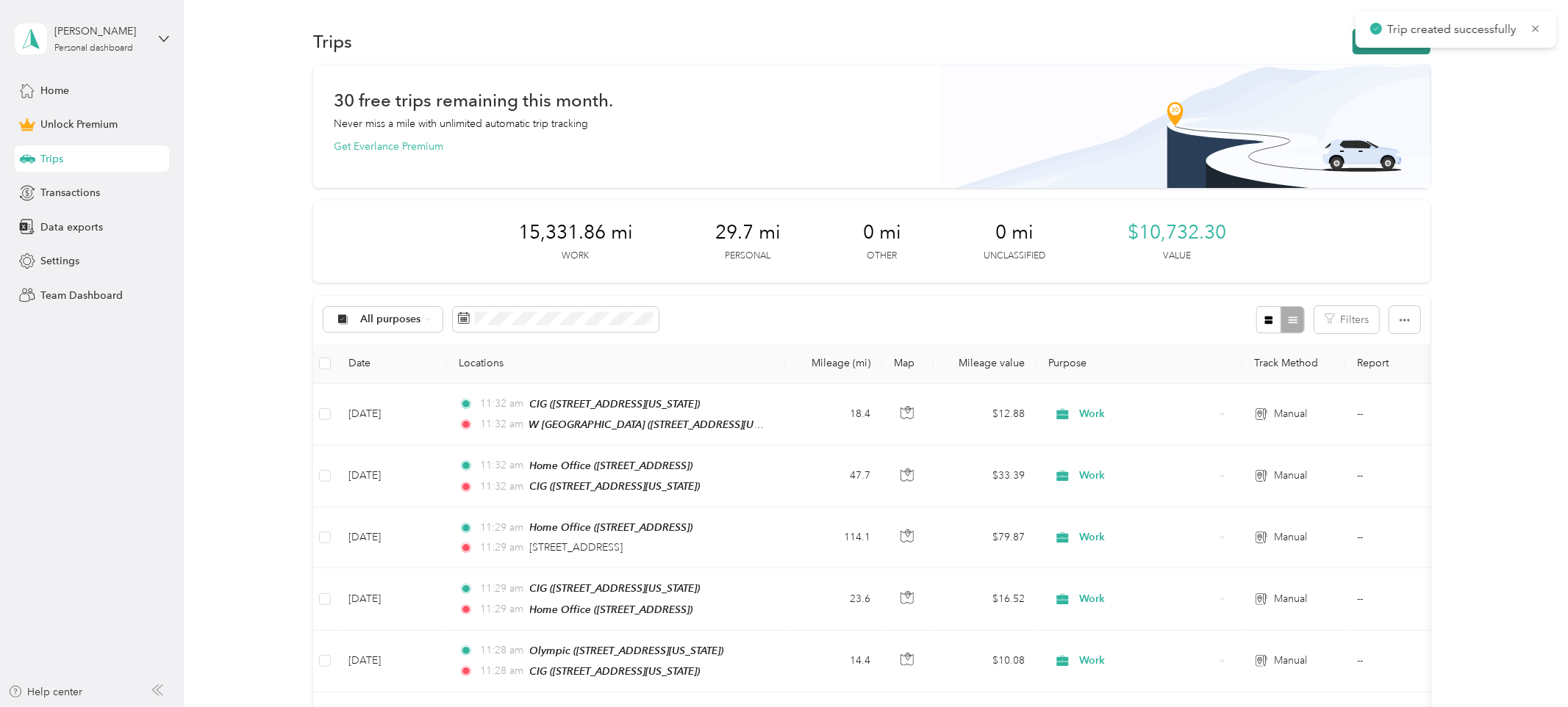
click at [1375, 53] on button "New trip" at bounding box center [1391, 41] width 78 height 25
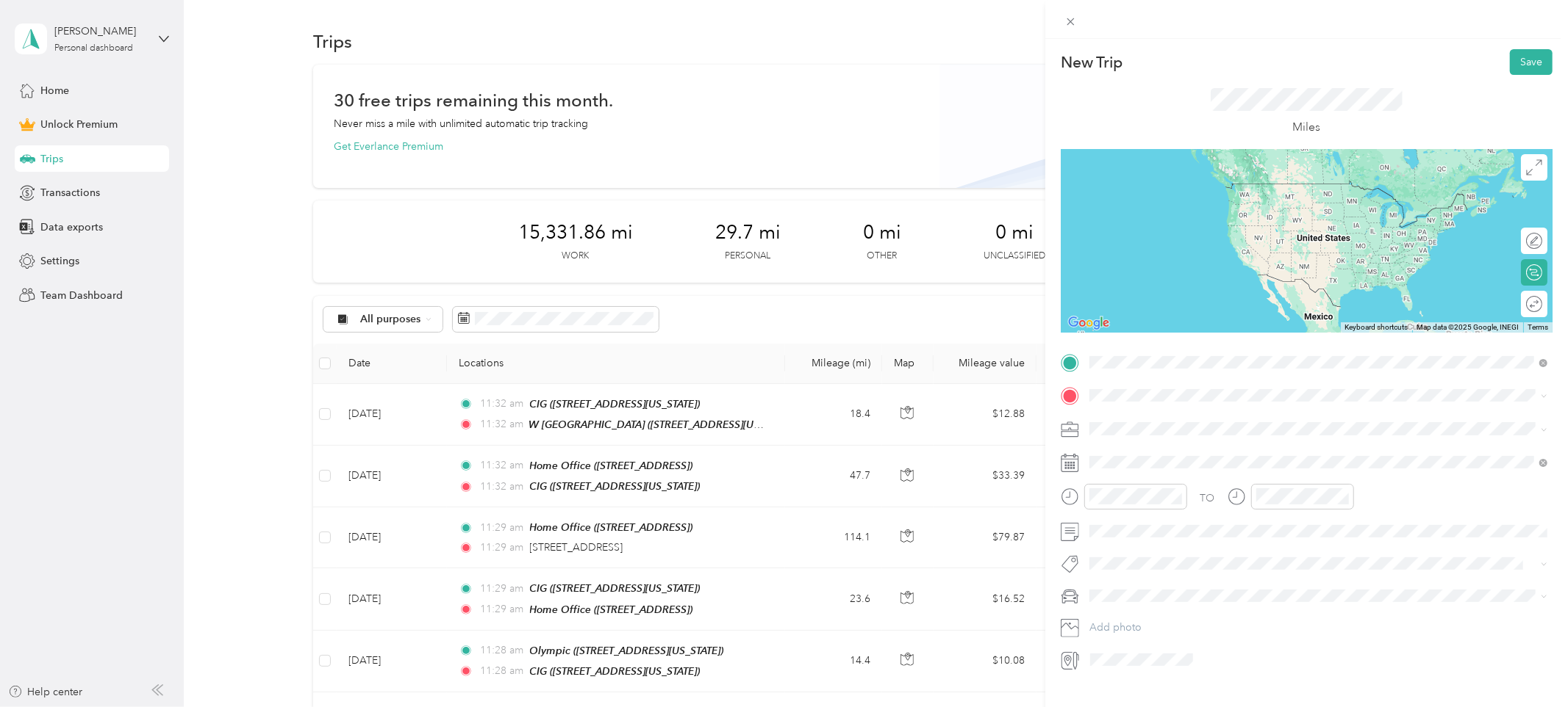
click at [1147, 431] on span "[STREET_ADDRESS][PERSON_NAME][PERSON_NAME]" at bounding box center [1245, 437] width 256 height 12
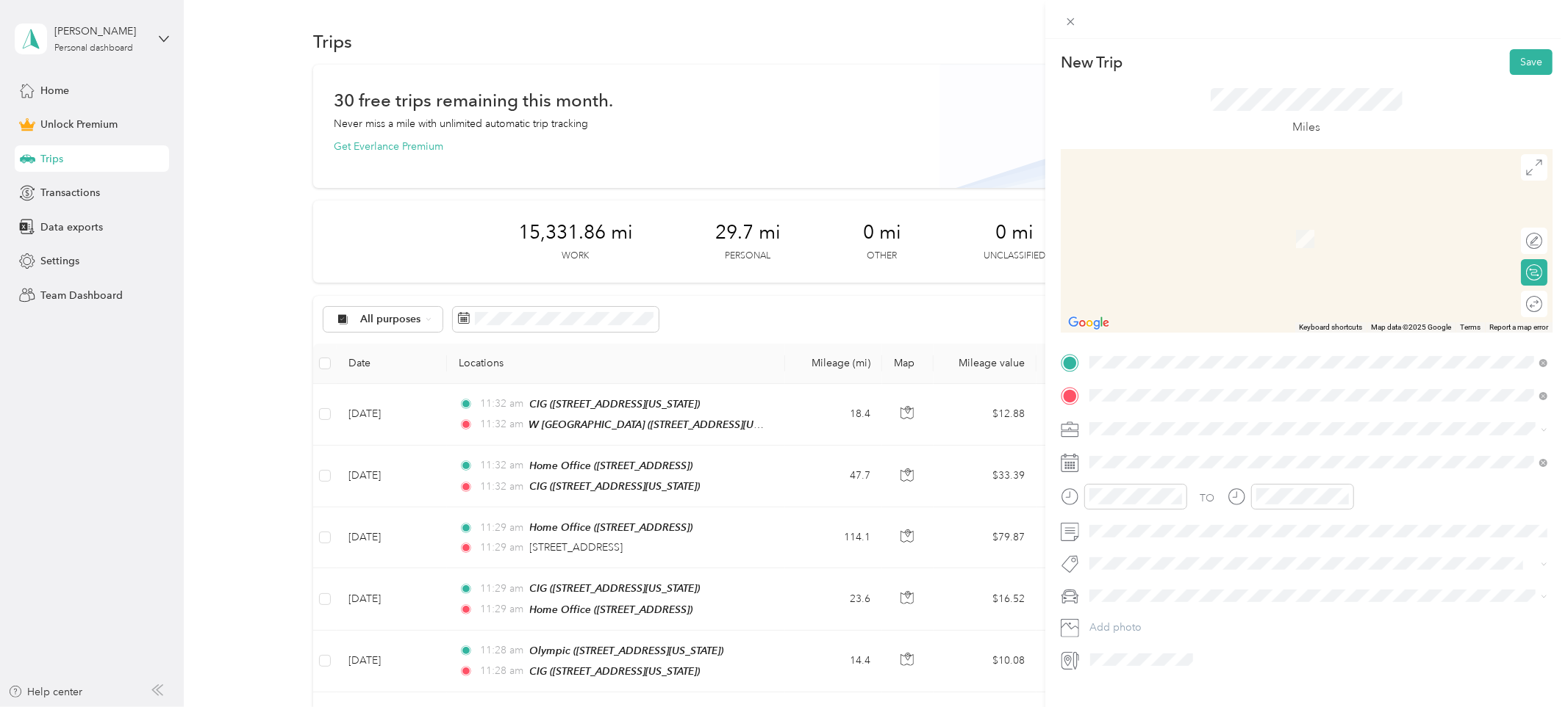
click at [1154, 445] on div "Home Office [STREET_ADDRESS]" at bounding box center [1318, 463] width 448 height 36
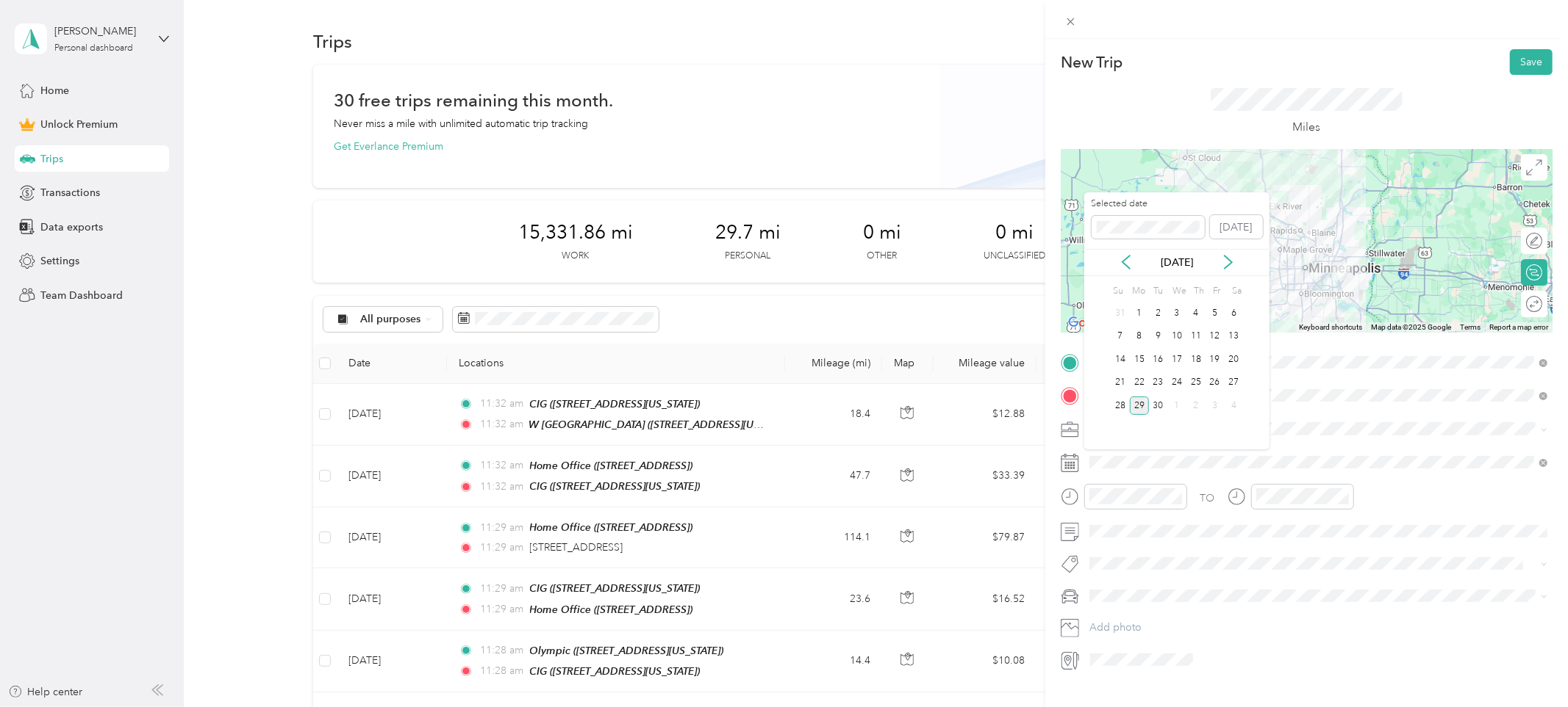
drag, startPoint x: 1232, startPoint y: 405, endPoint x: 1213, endPoint y: 410, distance: 19.6
click at [1232, 405] on div "4" at bounding box center [1234, 407] width 19 height 19
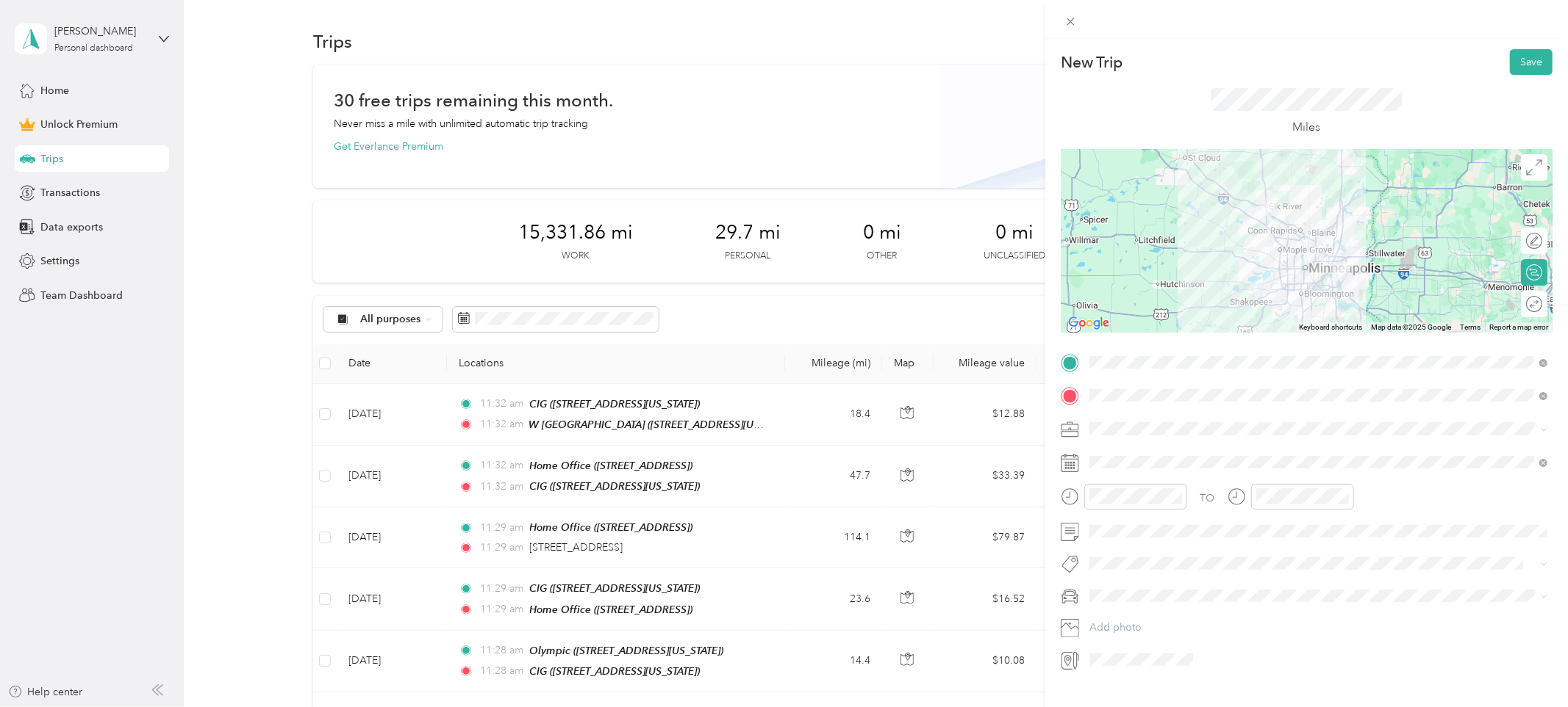
click at [1110, 448] on span "Work" at bounding box center [1107, 453] width 25 height 12
click at [1532, 69] on button "Save" at bounding box center [1530, 61] width 42 height 25
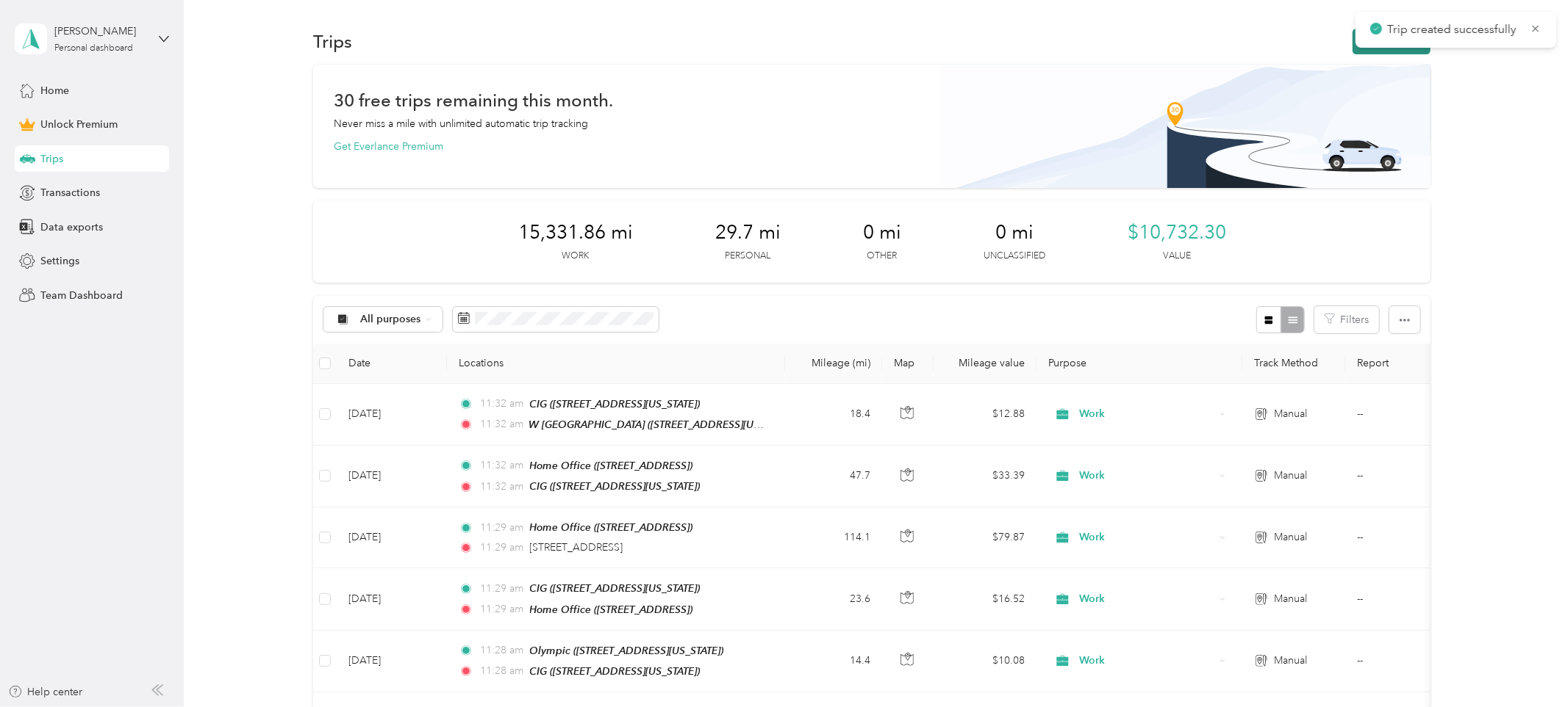
click at [1404, 51] on button "New trip" at bounding box center [1391, 41] width 78 height 25
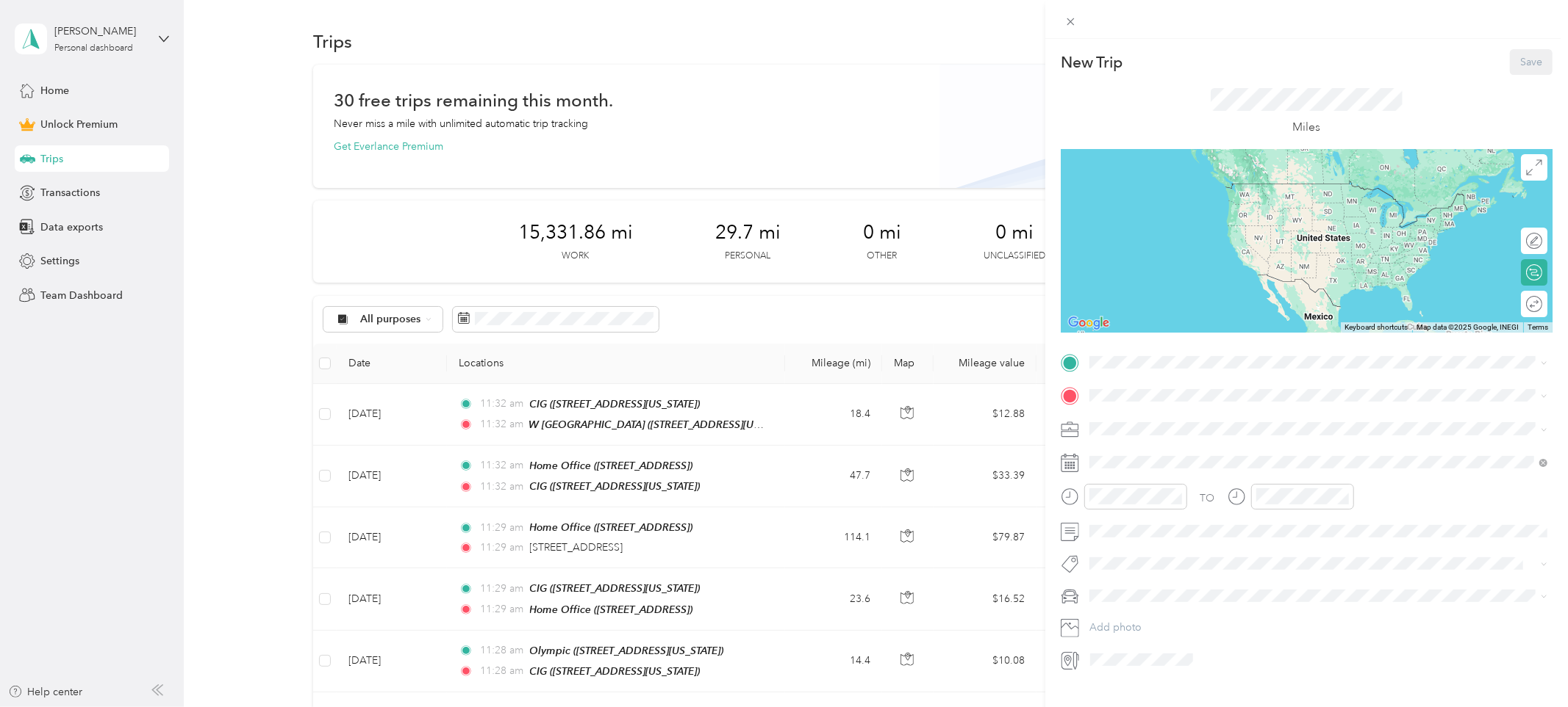
click at [1137, 553] on div "CIG" at bounding box center [1190, 560] width 147 height 13
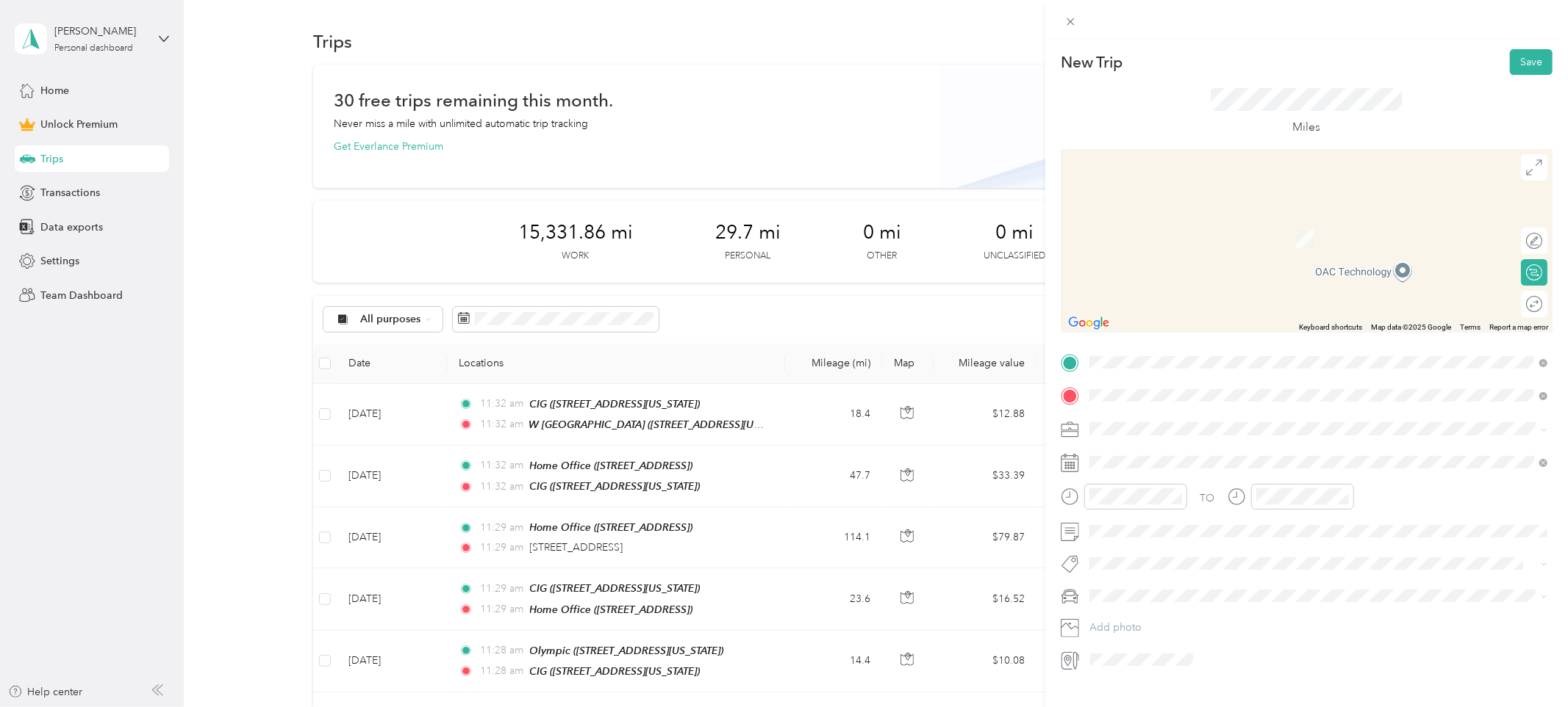
click at [1135, 456] on strong "Olympic" at bounding box center [1137, 454] width 40 height 13
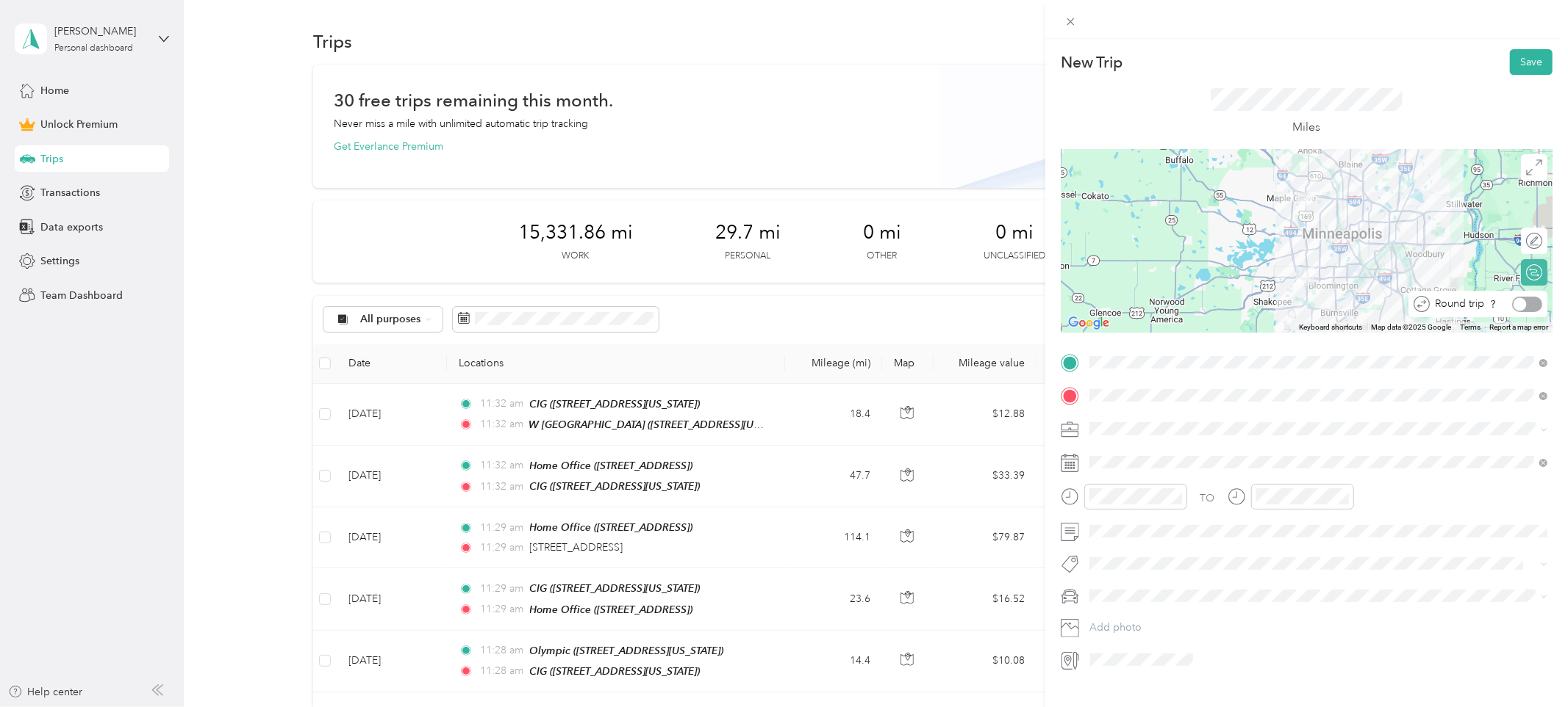
drag, startPoint x: 1538, startPoint y: 300, endPoint x: 1529, endPoint y: 304, distance: 9.8
click at [1538, 300] on div at bounding box center [1527, 304] width 30 height 15
click at [1100, 455] on span "Work" at bounding box center [1107, 454] width 25 height 12
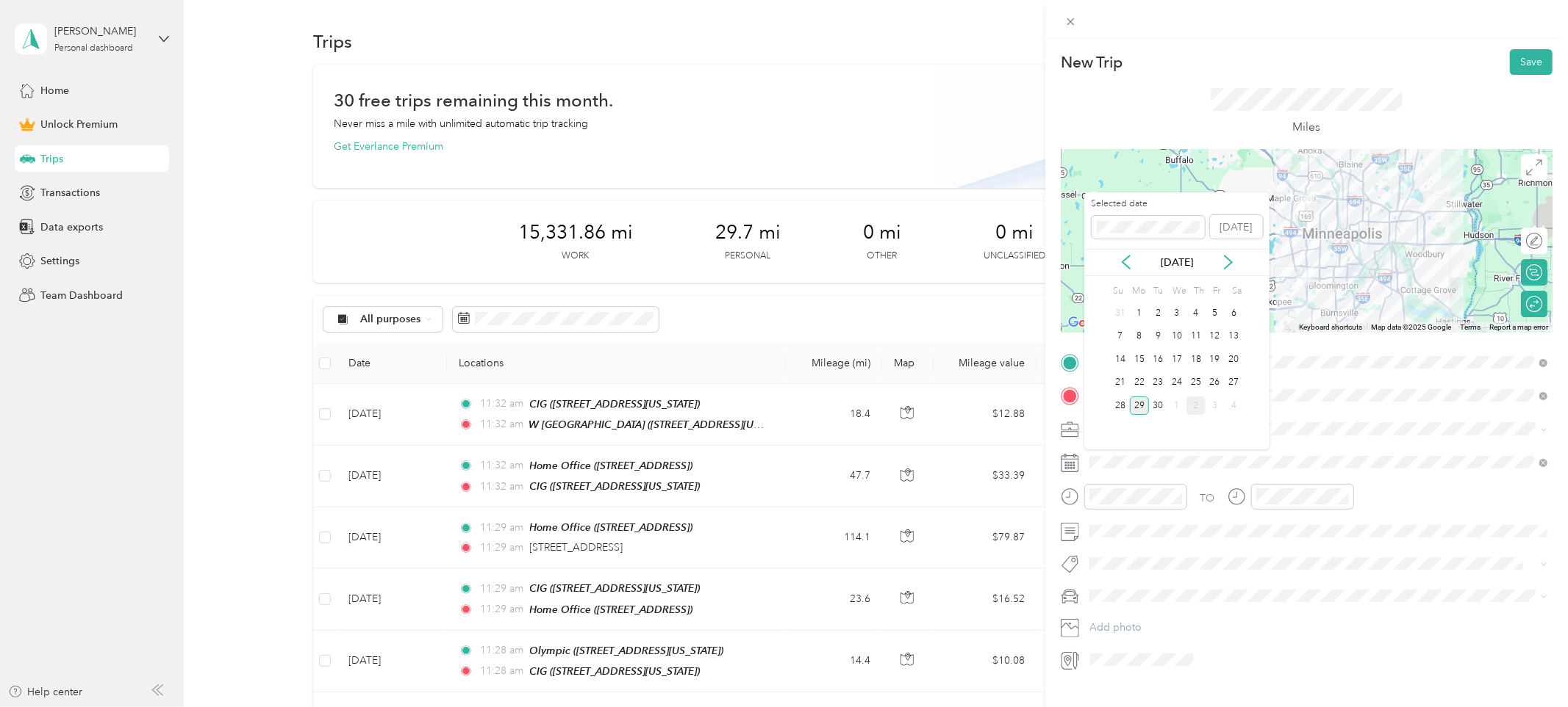
drag, startPoint x: 1177, startPoint y: 405, endPoint x: 1192, endPoint y: 397, distance: 17.0
click at [1178, 405] on div "1" at bounding box center [1177, 407] width 19 height 19
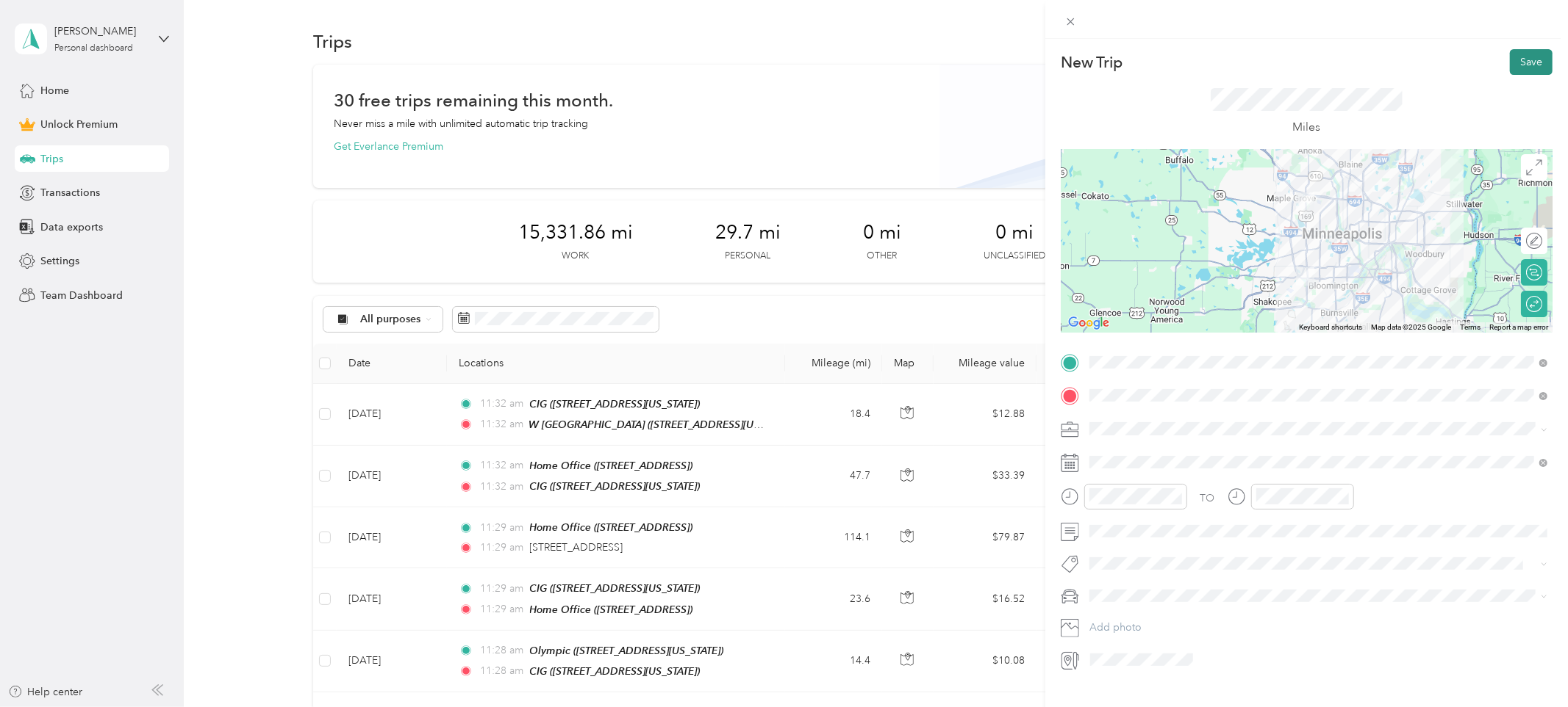
click at [1532, 59] on button "Save" at bounding box center [1530, 61] width 42 height 25
